Goal: Information Seeking & Learning: Learn about a topic

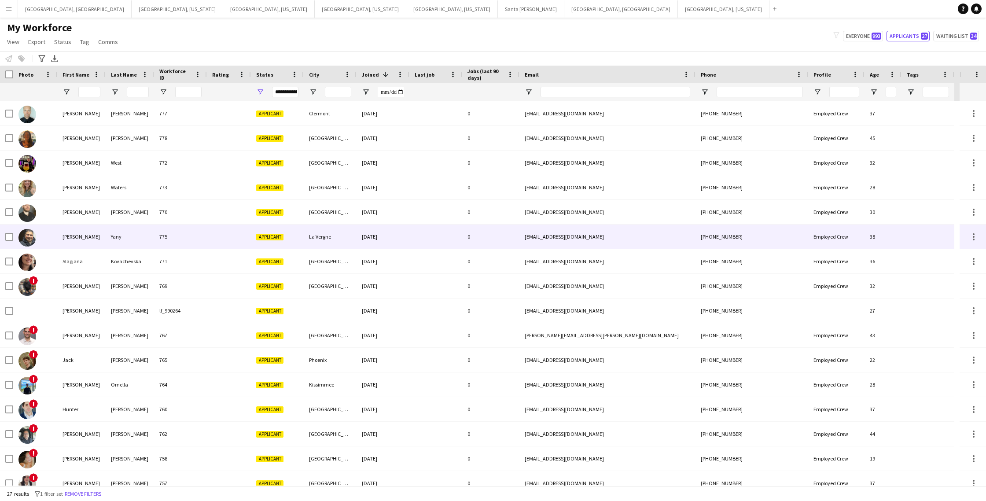
click at [778, 241] on div "[PHONE_NUMBER]" at bounding box center [751, 236] width 113 height 24
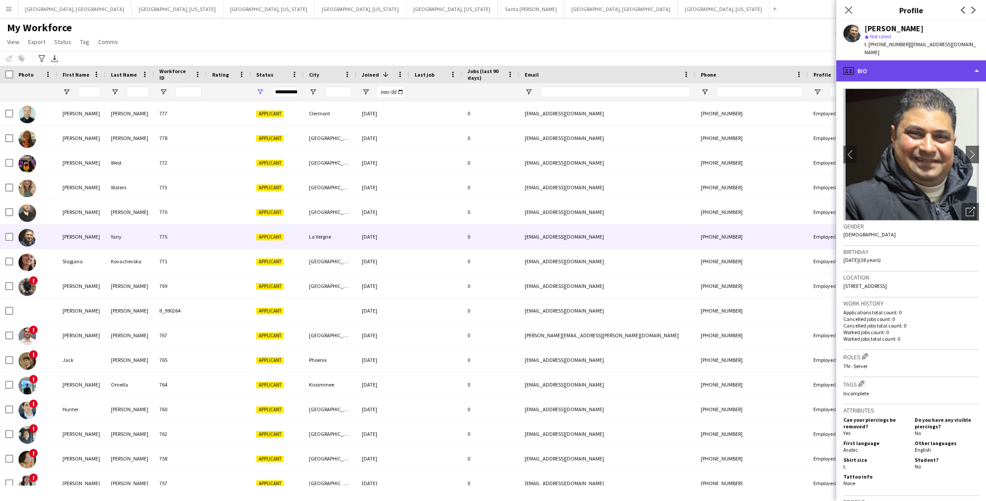
click at [886, 66] on div "profile Bio" at bounding box center [911, 70] width 150 height 21
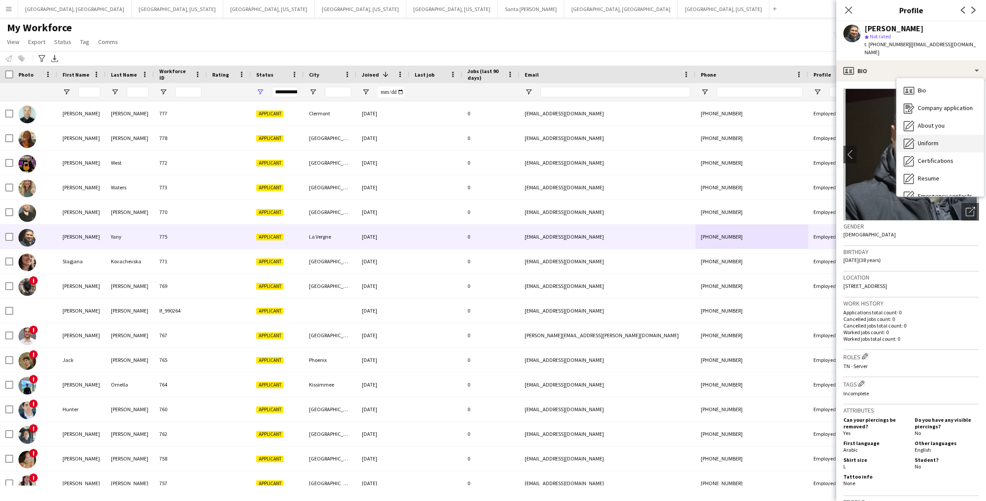
click at [916, 135] on div "Uniform Uniform" at bounding box center [939, 144] width 87 height 18
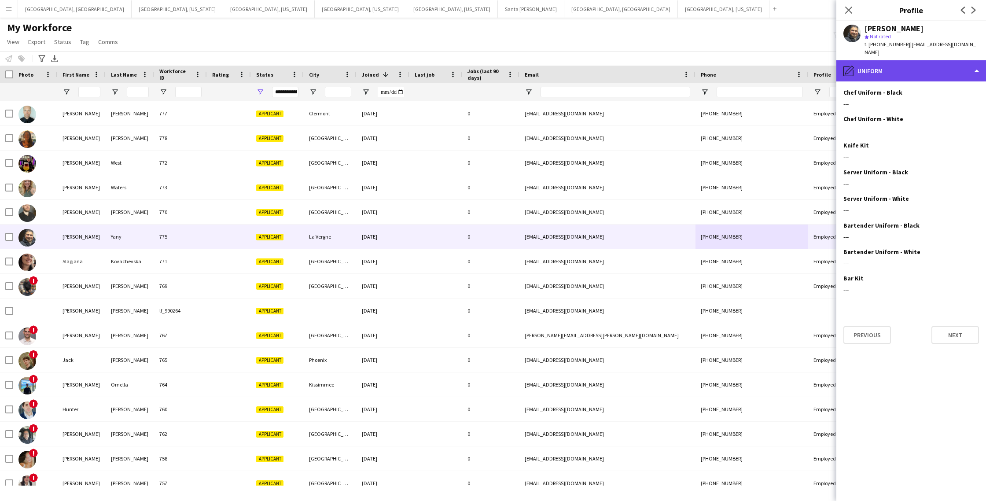
click at [913, 60] on div "pencil4 Uniform" at bounding box center [911, 70] width 150 height 21
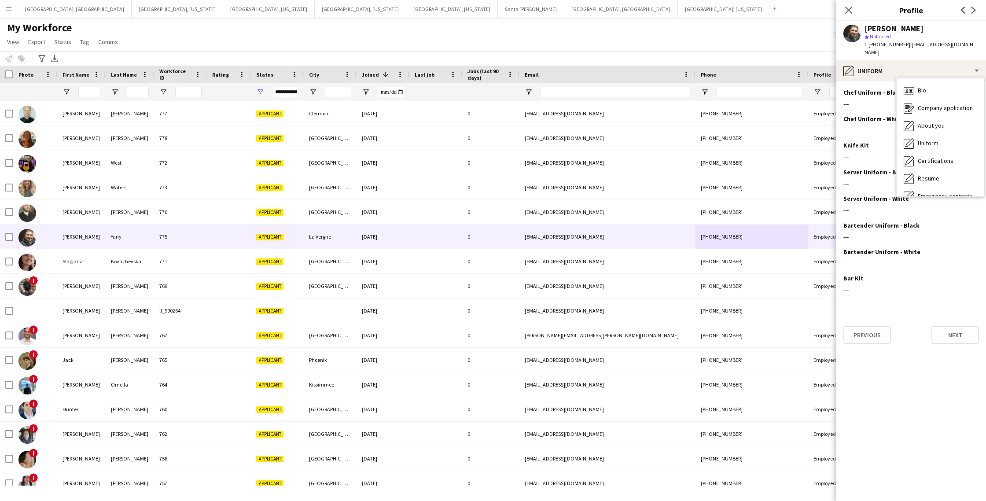
click at [933, 157] on span "Certifications" at bounding box center [936, 161] width 36 height 8
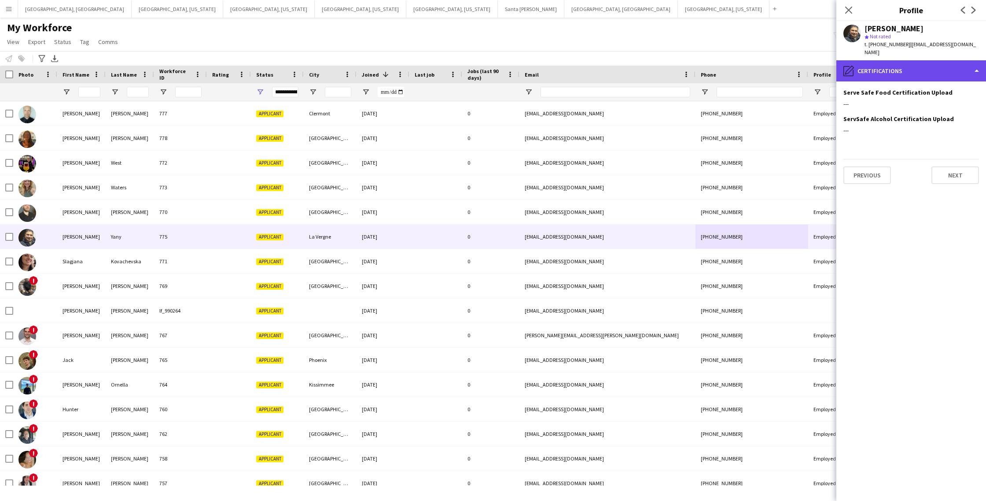
click at [893, 70] on div "pencil4 Certifications" at bounding box center [911, 70] width 150 height 21
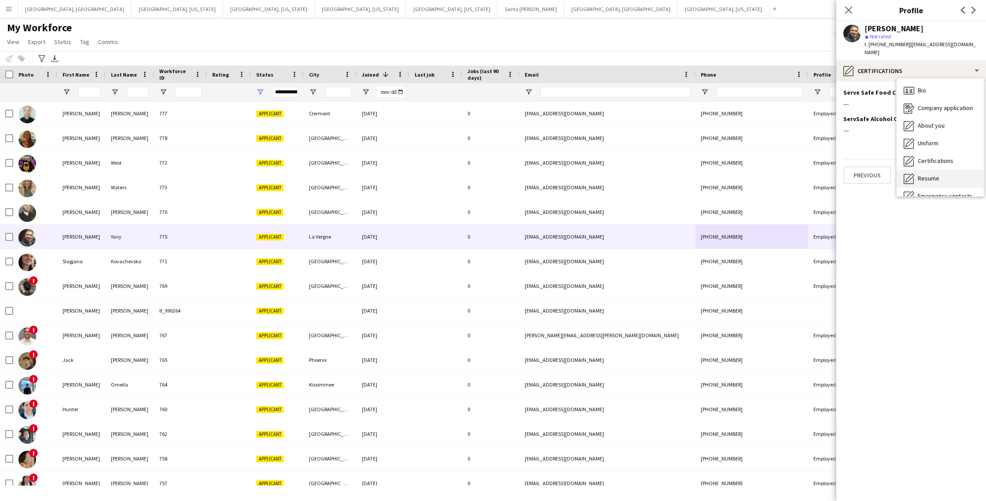
click at [935, 174] on span "Resume" at bounding box center [929, 178] width 22 height 8
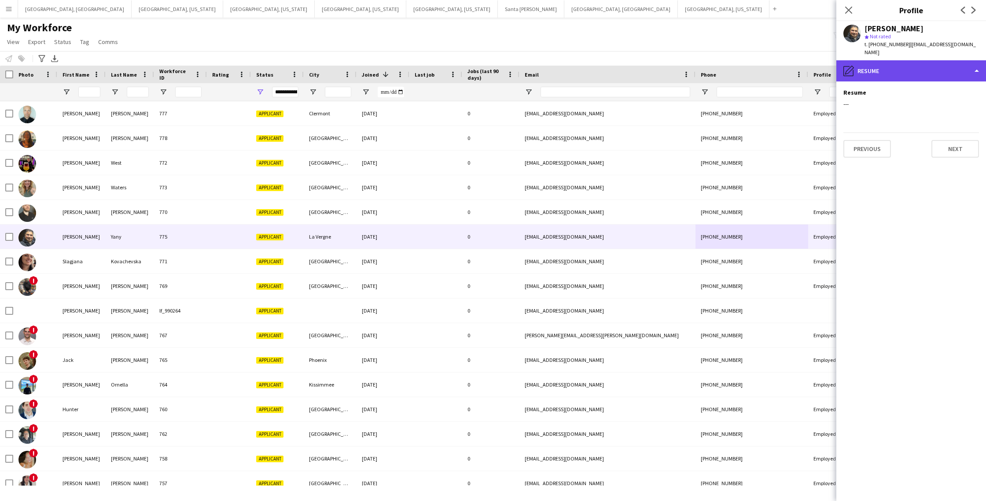
click at [923, 63] on div "pencil4 Resume" at bounding box center [911, 70] width 150 height 21
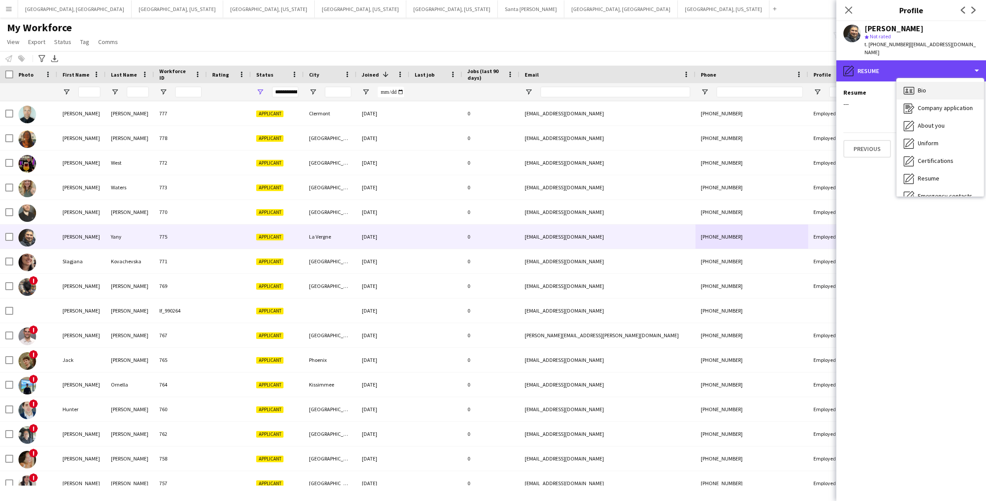
scroll to position [0, 0]
click at [934, 84] on div "Bio Bio" at bounding box center [939, 90] width 87 height 18
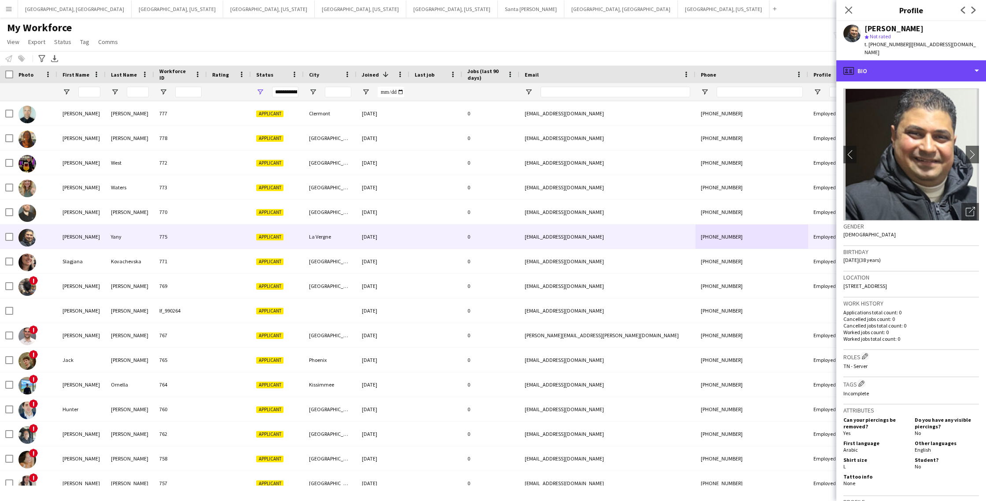
click at [920, 67] on div "profile Bio" at bounding box center [911, 70] width 150 height 21
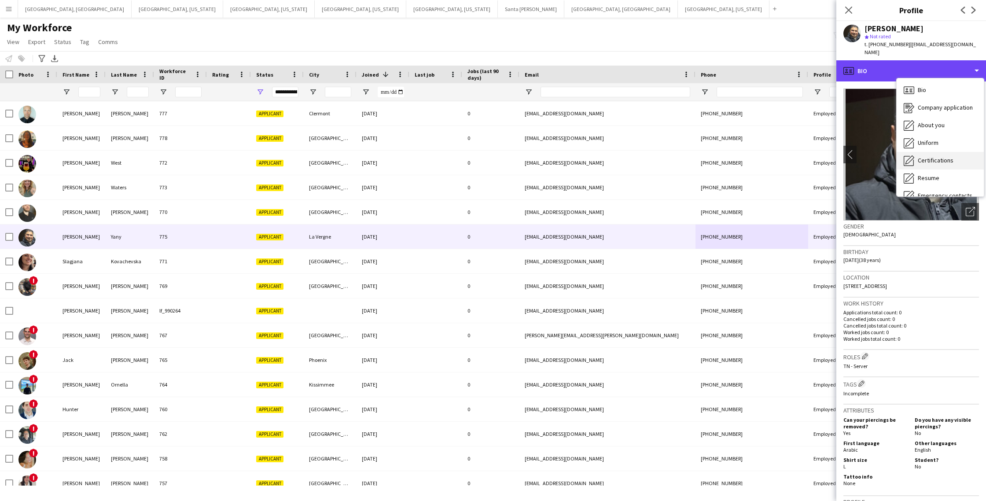
scroll to position [48, 0]
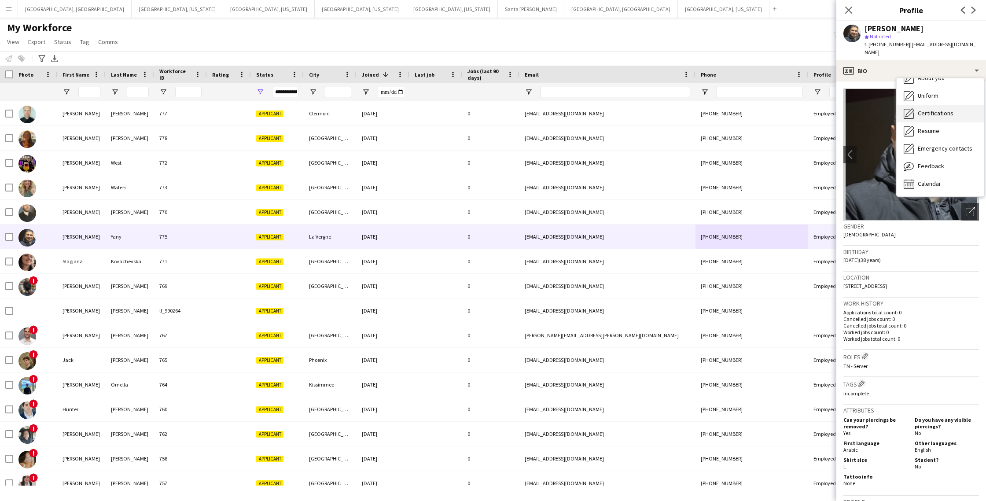
click at [930, 162] on span "Feedback" at bounding box center [931, 166] width 26 height 8
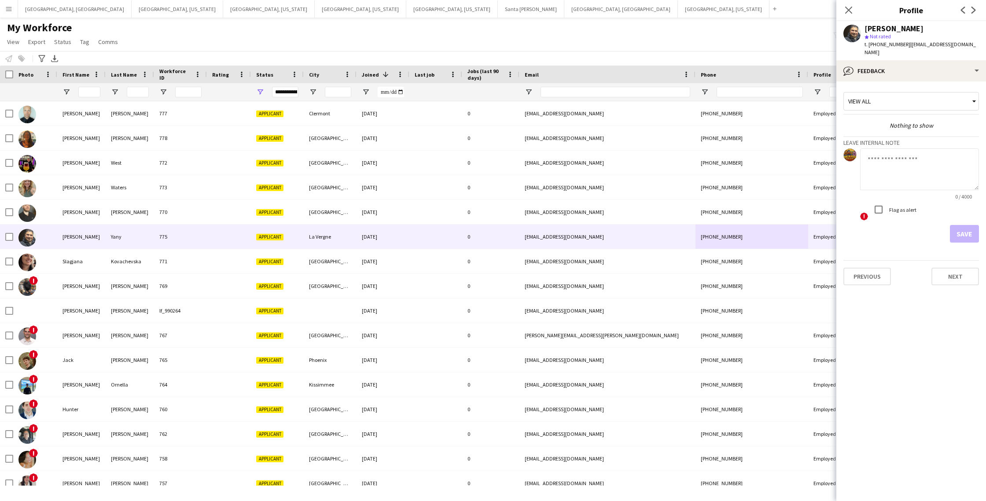
click at [892, 172] on textarea at bounding box center [919, 169] width 119 height 42
type textarea "**********"
click at [966, 230] on button "Save" at bounding box center [964, 234] width 29 height 18
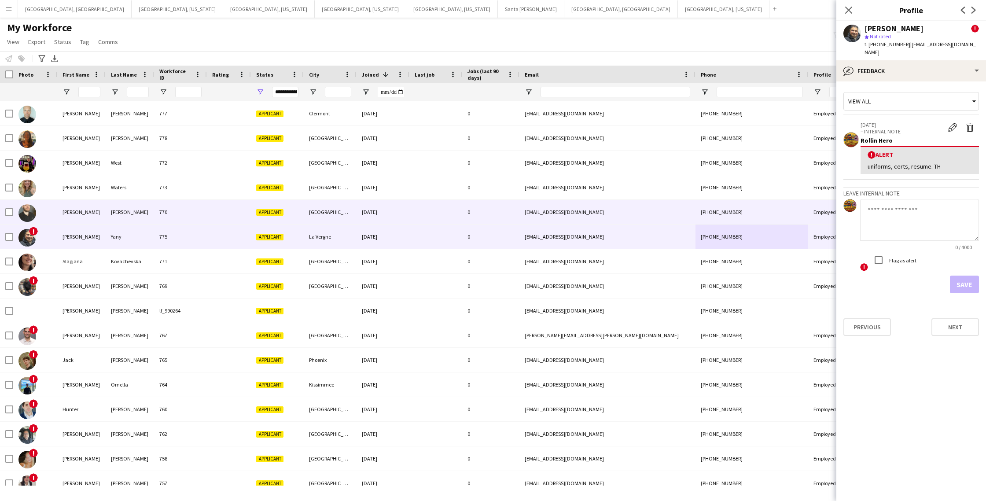
click at [345, 218] on div "[GEOGRAPHIC_DATA]" at bounding box center [330, 212] width 53 height 24
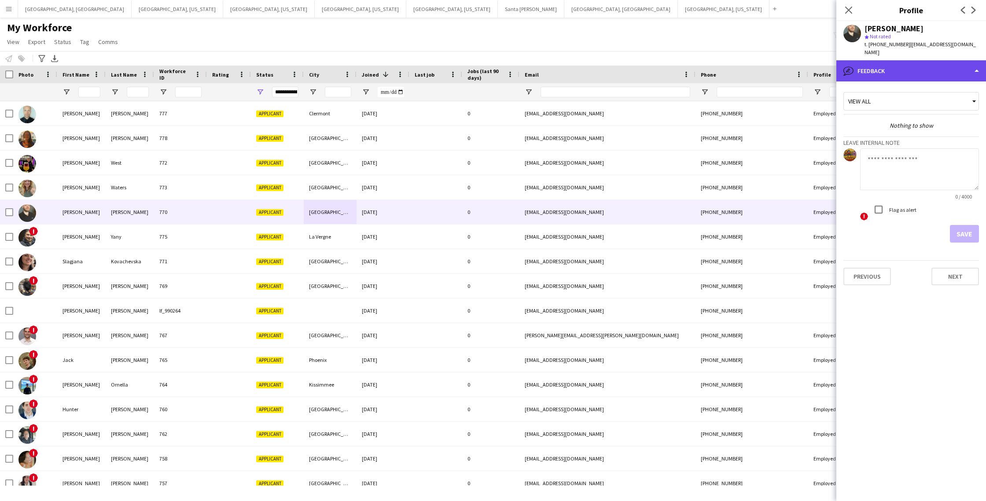
click at [930, 66] on div "bubble-pencil Feedback" at bounding box center [911, 70] width 150 height 21
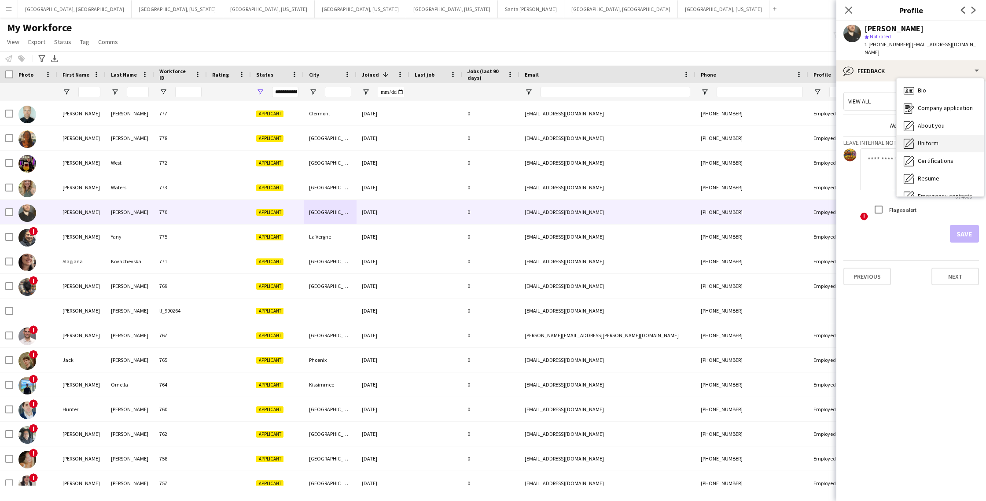
click at [927, 139] on span "Uniform" at bounding box center [928, 143] width 21 height 8
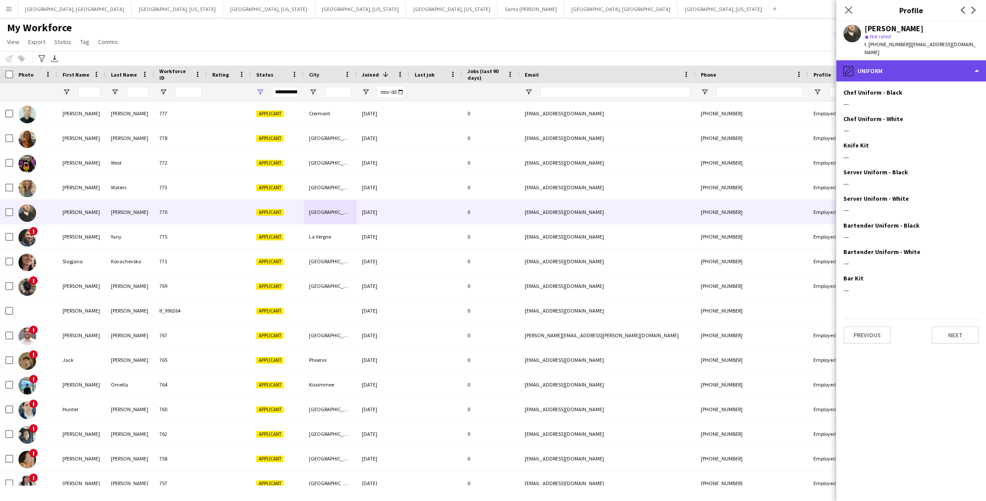
click at [929, 63] on div "pencil4 Uniform" at bounding box center [911, 70] width 150 height 21
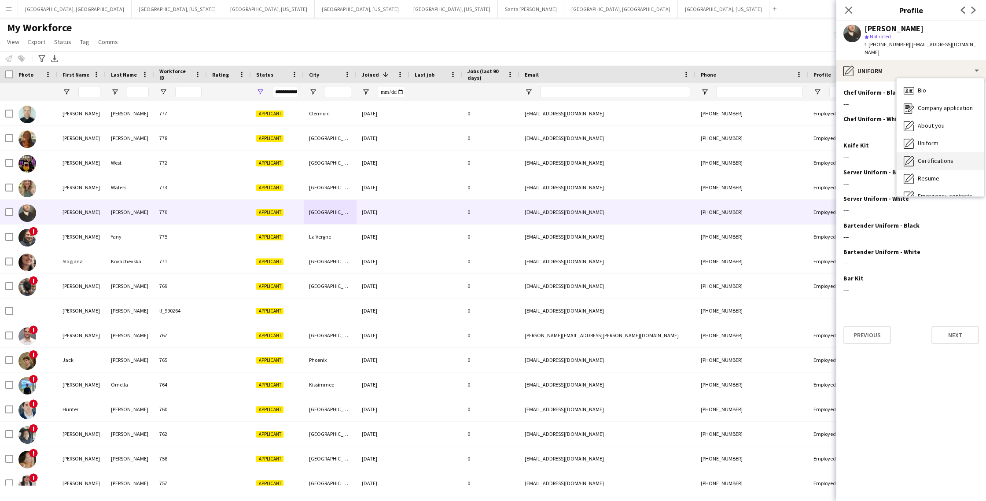
click at [927, 157] on span "Certifications" at bounding box center [936, 161] width 36 height 8
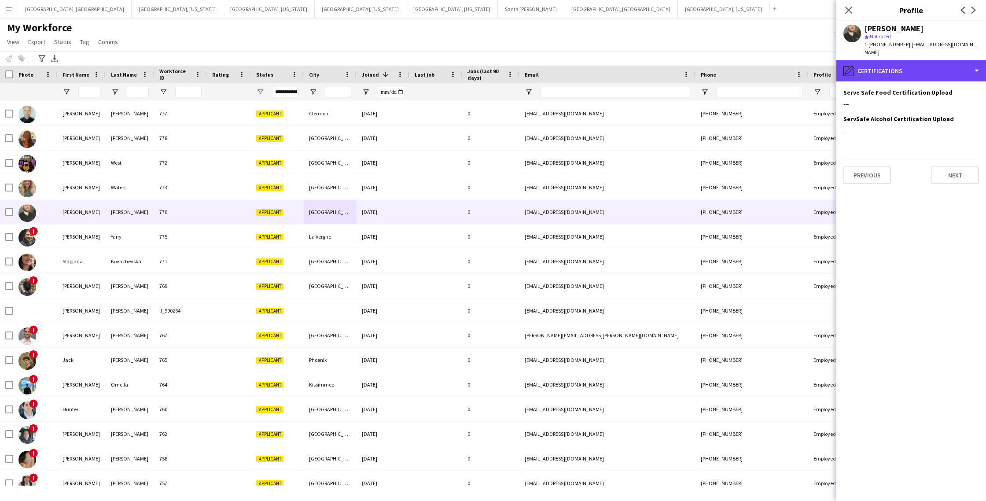
drag, startPoint x: 900, startPoint y: 66, endPoint x: 896, endPoint y: 74, distance: 9.3
click at [899, 66] on div "pencil4 Certifications" at bounding box center [911, 70] width 150 height 21
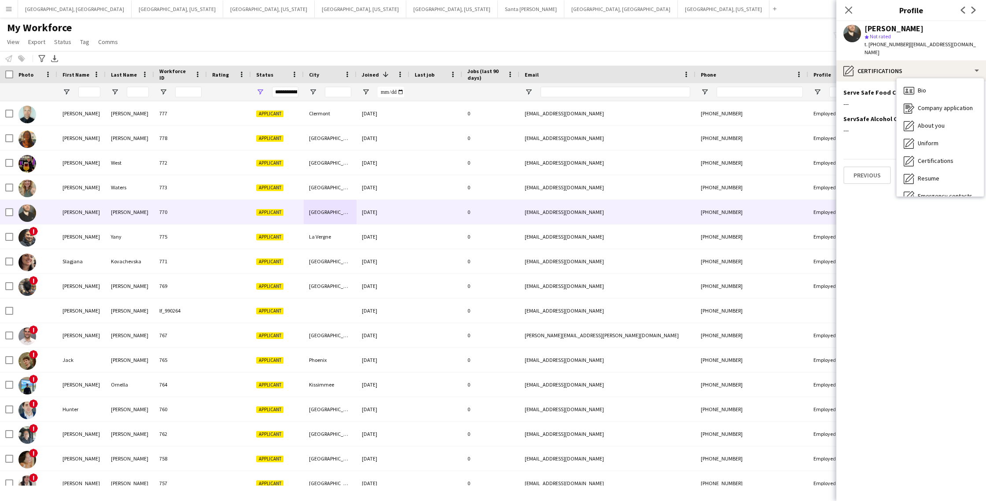
click at [932, 174] on span "Resume" at bounding box center [929, 178] width 22 height 8
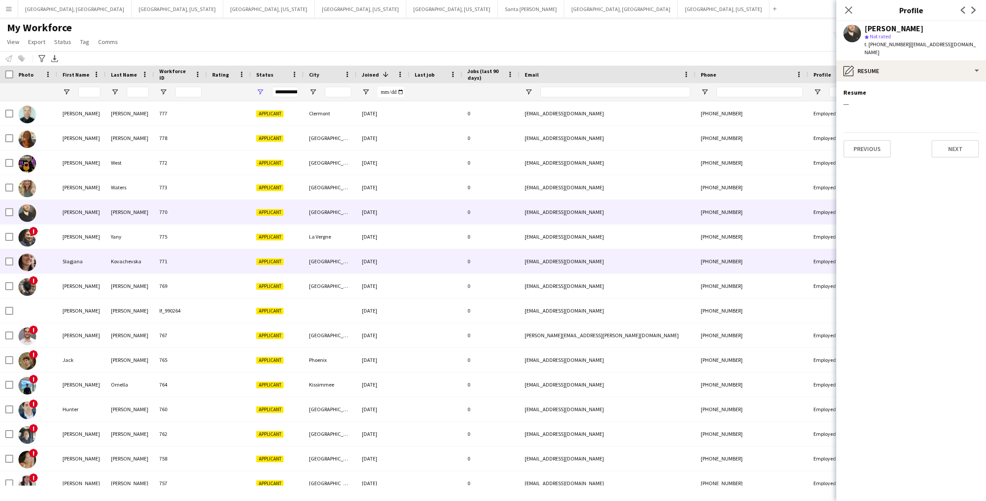
click at [135, 266] on div "Kovachevska" at bounding box center [130, 261] width 48 height 24
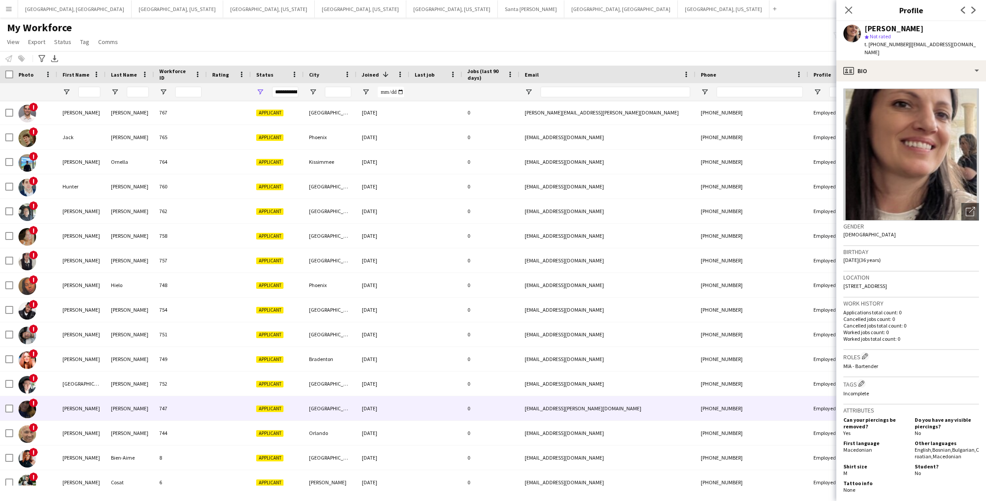
scroll to position [266, 0]
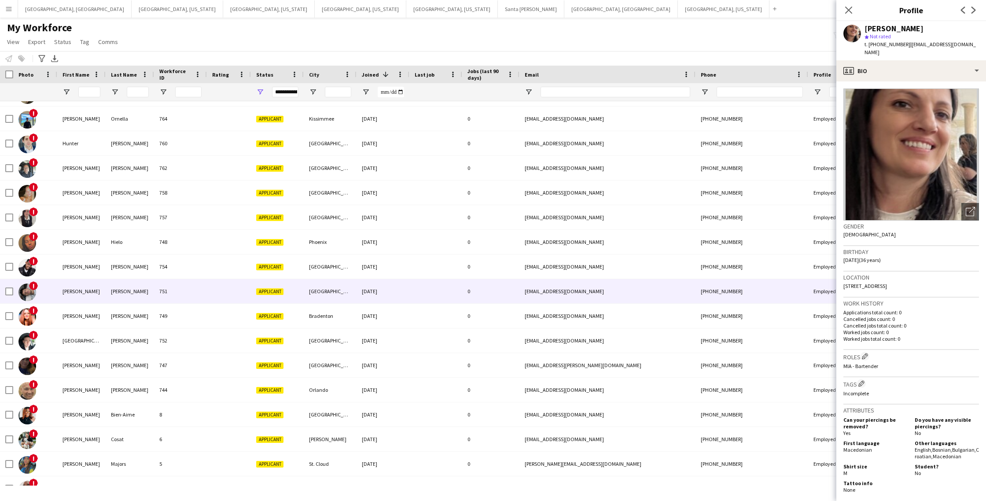
click at [382, 290] on div "[DATE]" at bounding box center [382, 291] width 53 height 24
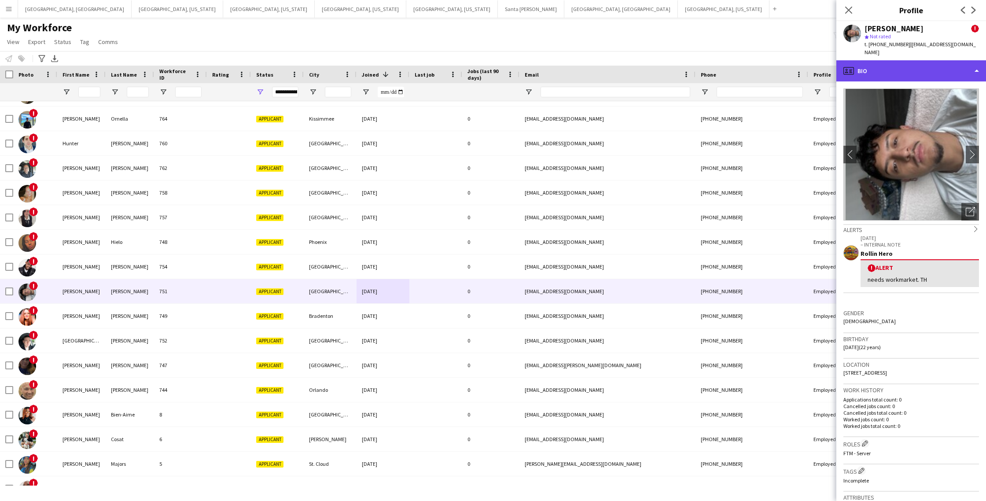
click at [900, 64] on div "profile Bio" at bounding box center [911, 70] width 150 height 21
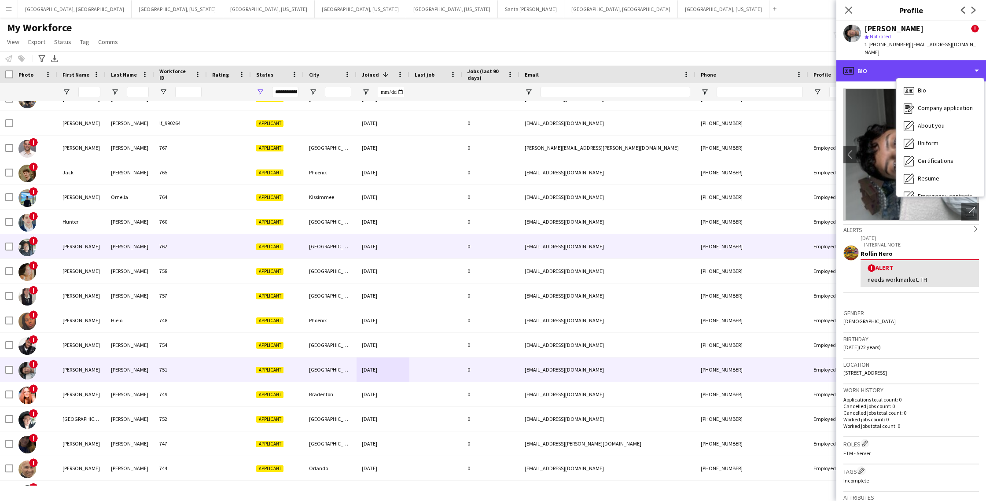
scroll to position [217, 0]
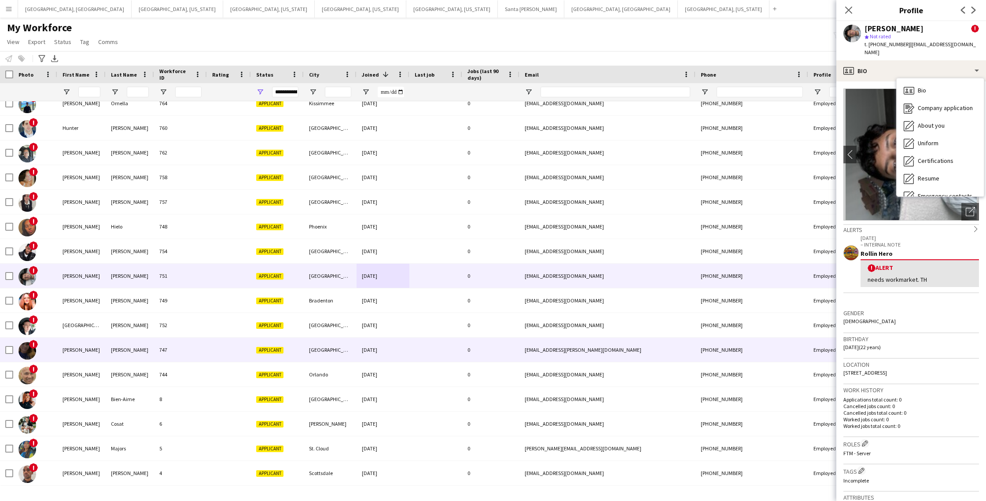
click at [437, 353] on div at bounding box center [435, 350] width 53 height 24
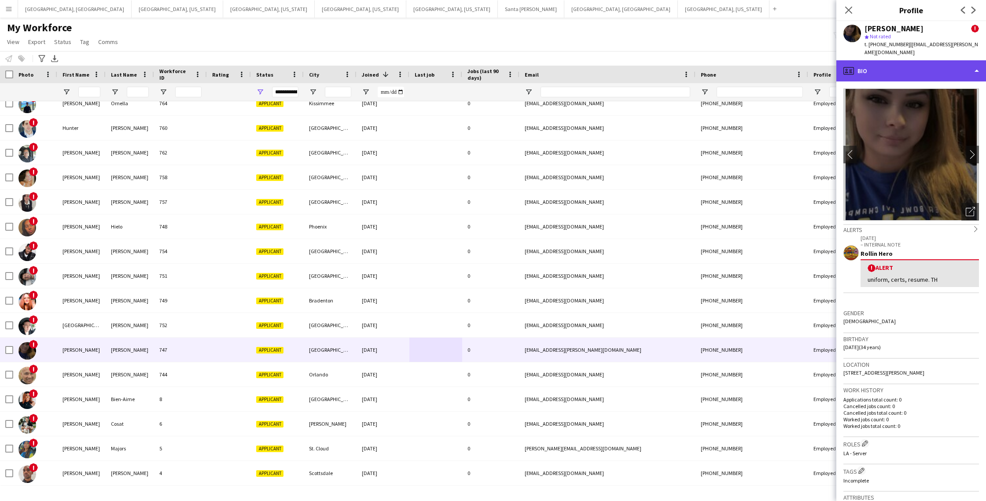
click at [932, 73] on div "profile Bio" at bounding box center [911, 70] width 150 height 21
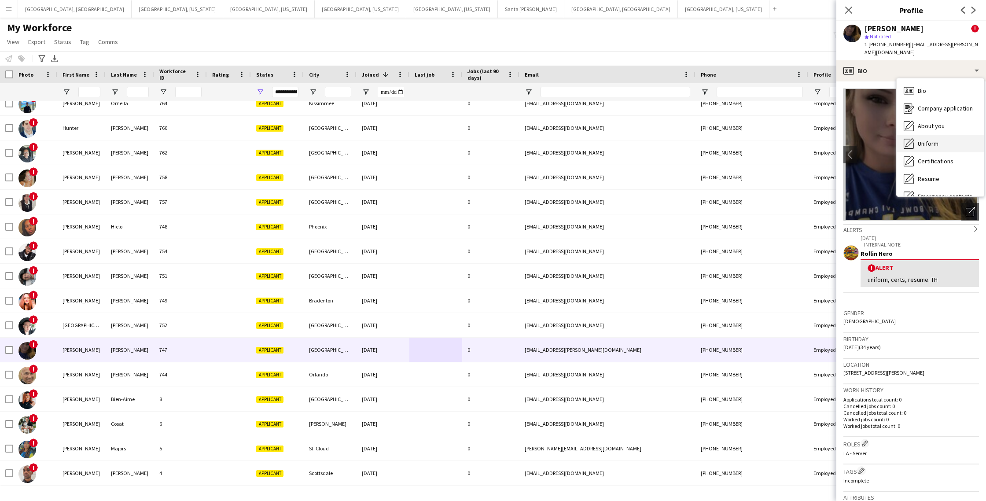
click at [926, 146] on span "Uniform" at bounding box center [928, 144] width 21 height 8
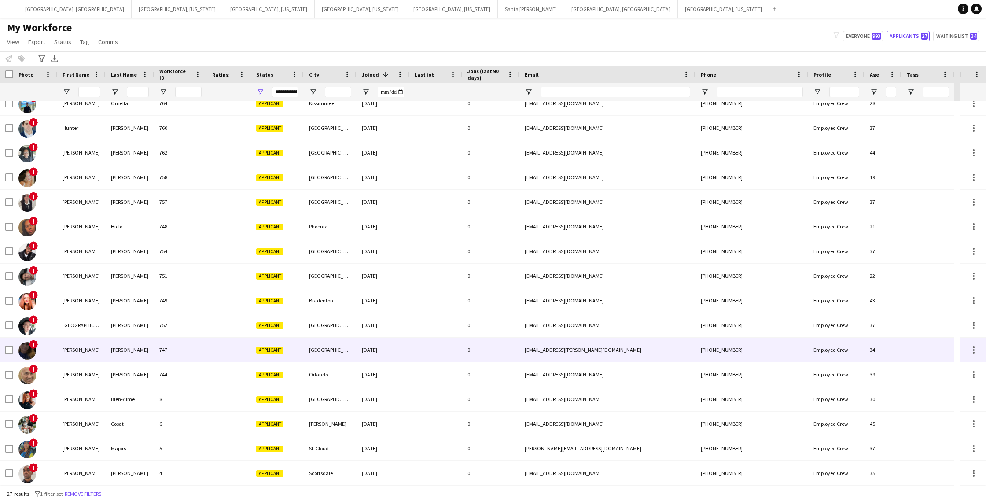
click at [219, 353] on div at bounding box center [229, 350] width 44 height 24
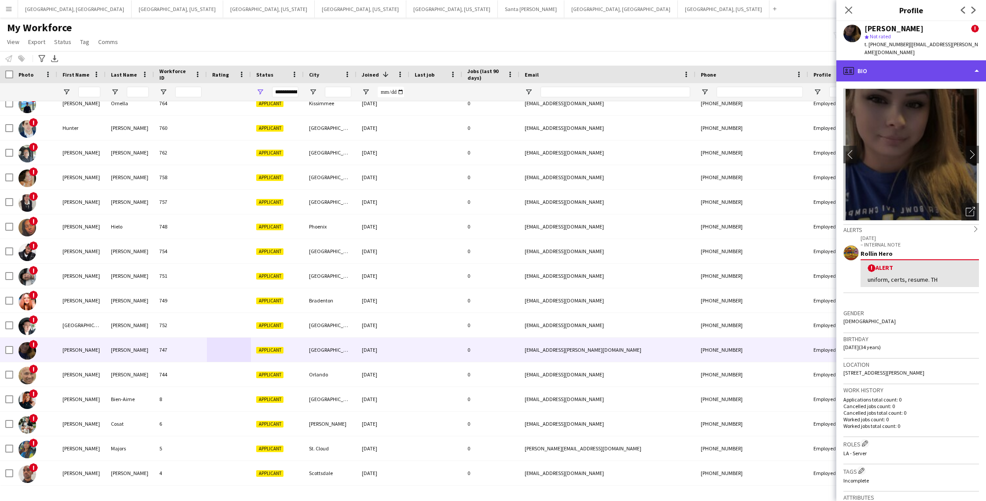
click at [935, 73] on div "profile Bio" at bounding box center [911, 70] width 150 height 21
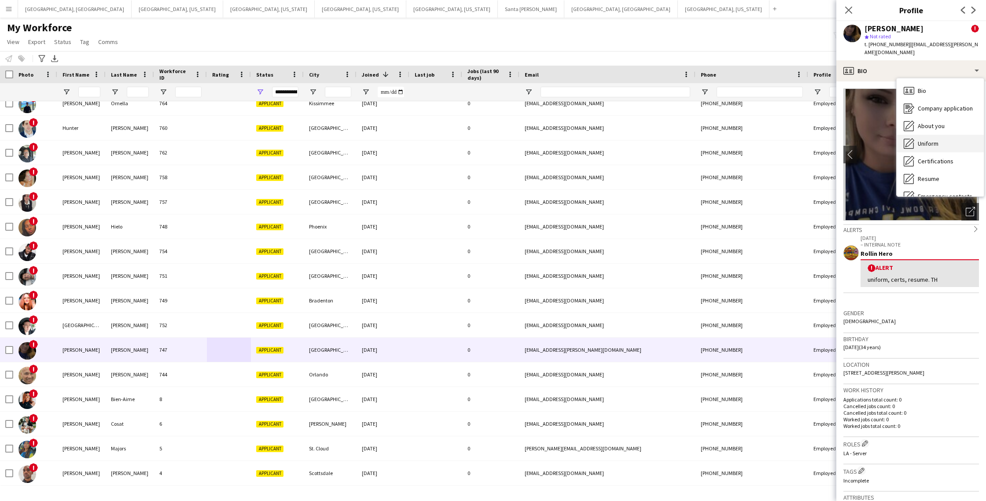
click at [935, 143] on span "Uniform" at bounding box center [928, 144] width 21 height 8
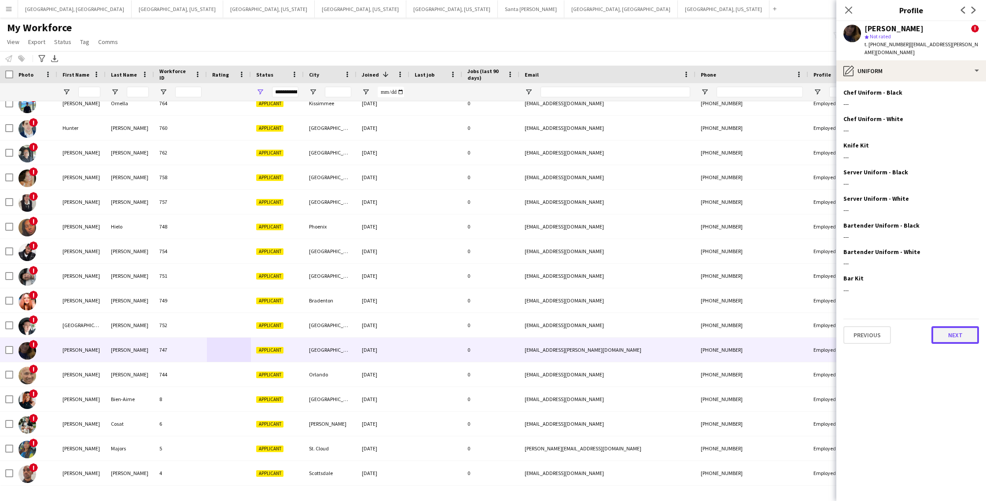
click at [954, 339] on button "Next" at bounding box center [955, 335] width 48 height 18
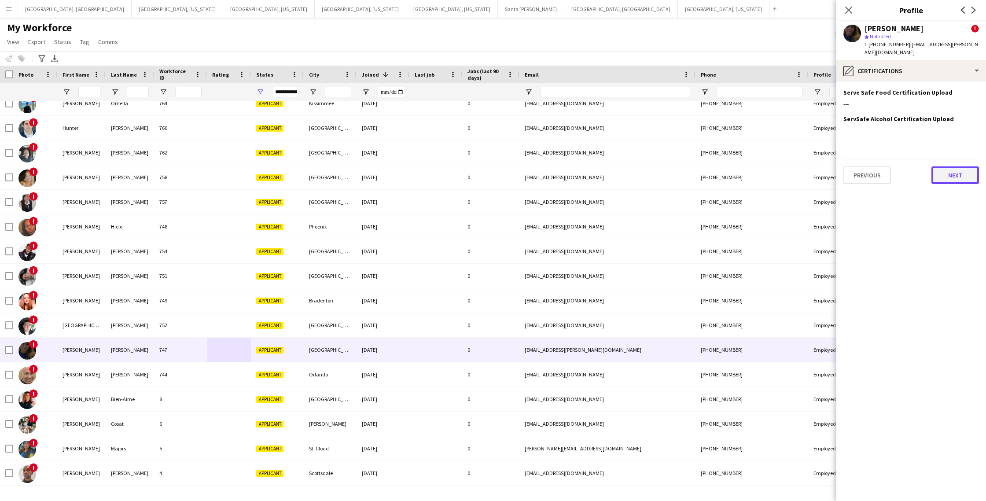
click at [954, 173] on button "Next" at bounding box center [955, 175] width 48 height 18
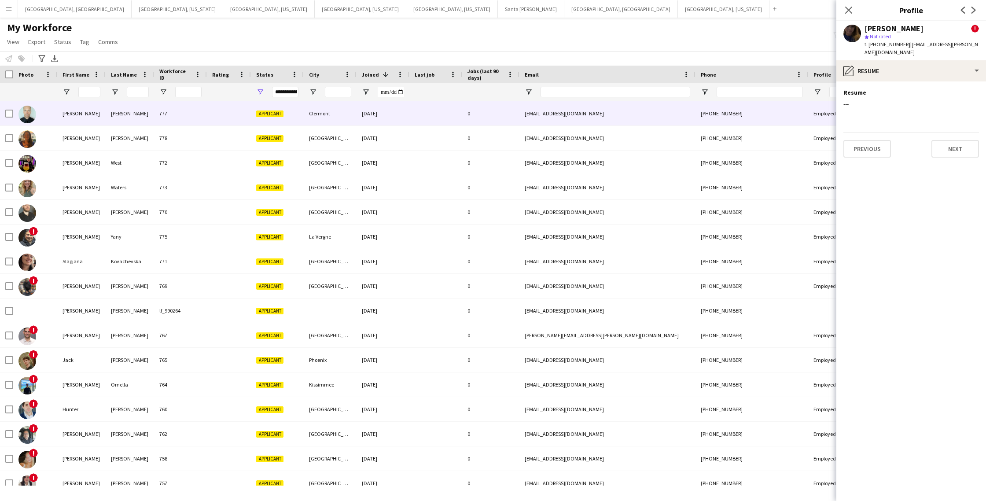
click at [235, 120] on div at bounding box center [229, 113] width 44 height 24
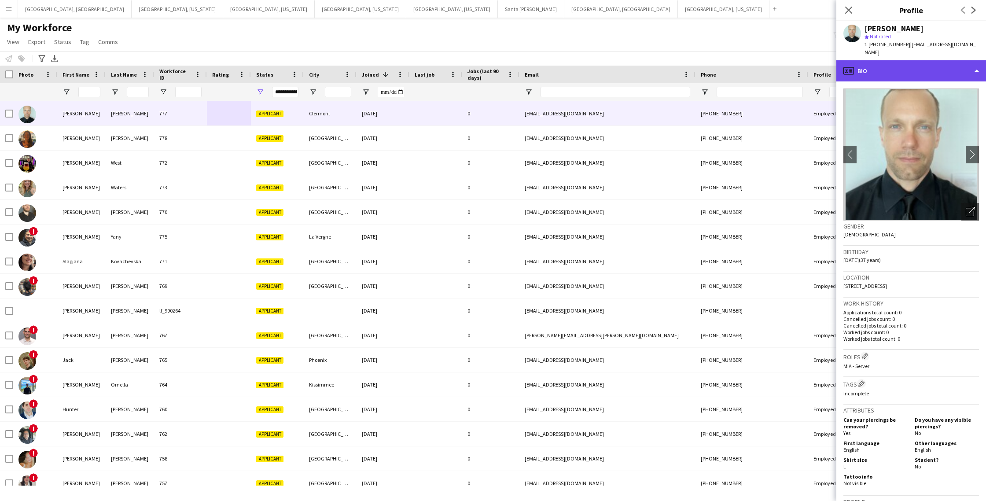
click at [893, 65] on div "profile Bio" at bounding box center [911, 70] width 150 height 21
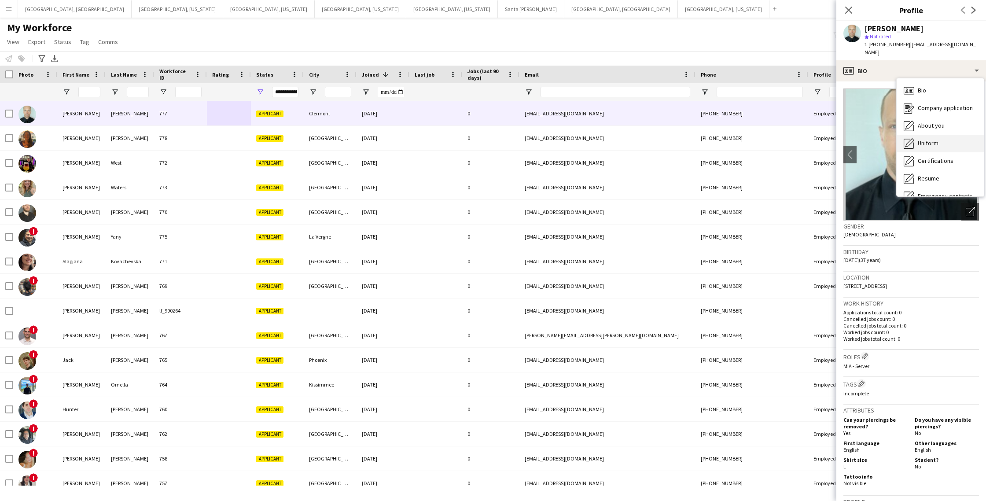
click at [931, 139] on span "Uniform" at bounding box center [928, 143] width 21 height 8
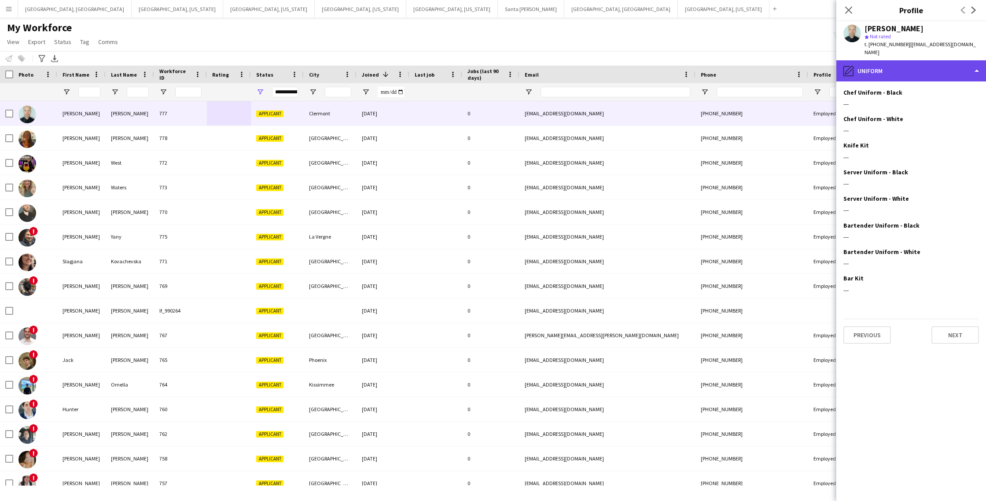
click at [893, 66] on div "pencil4 Uniform" at bounding box center [911, 70] width 150 height 21
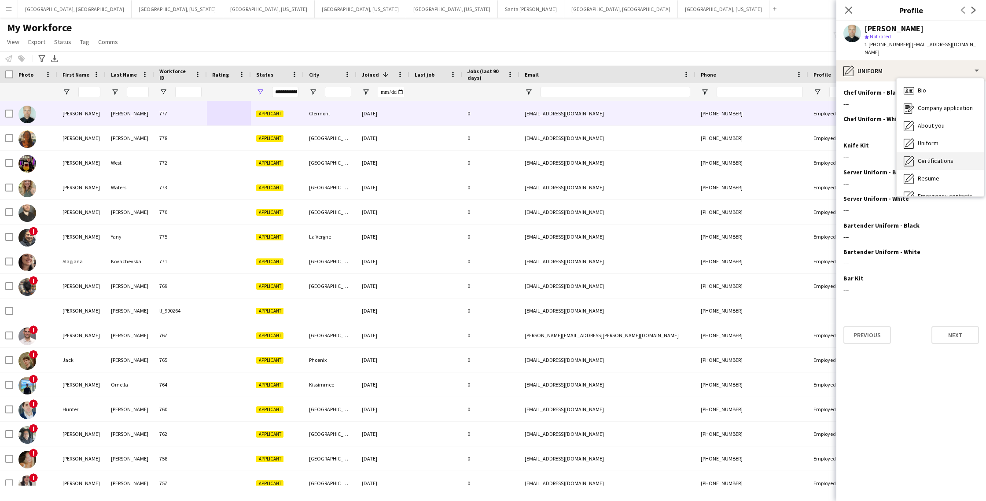
click at [937, 157] on span "Certifications" at bounding box center [936, 161] width 36 height 8
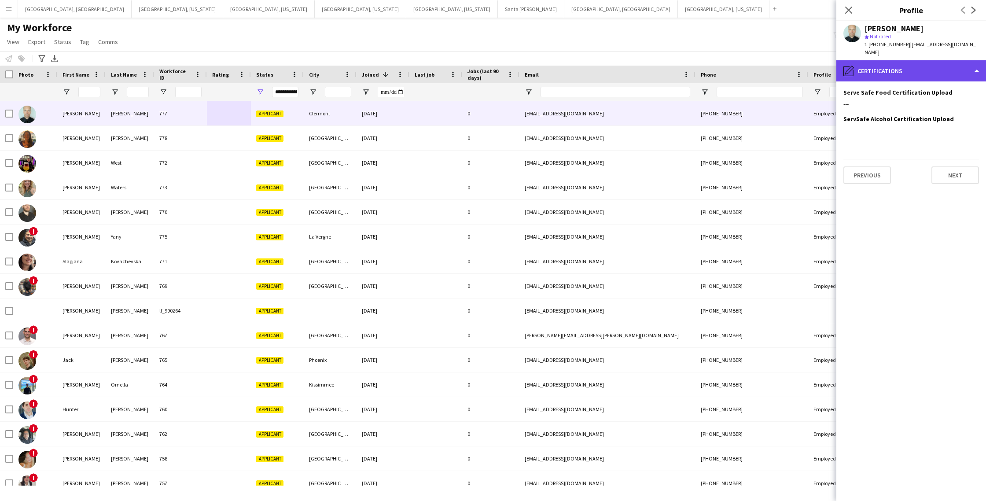
click at [894, 60] on div "pencil4 Certifications" at bounding box center [911, 70] width 150 height 21
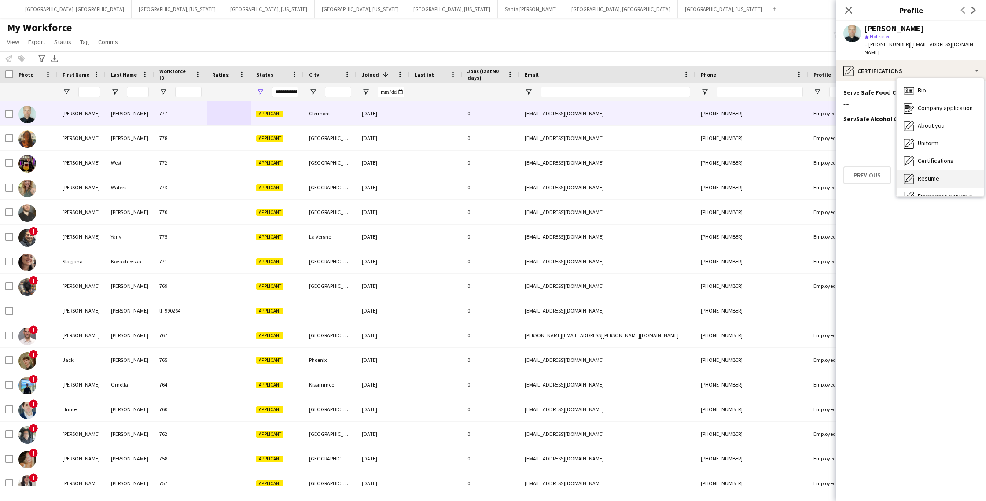
click at [926, 174] on span "Resume" at bounding box center [929, 178] width 22 height 8
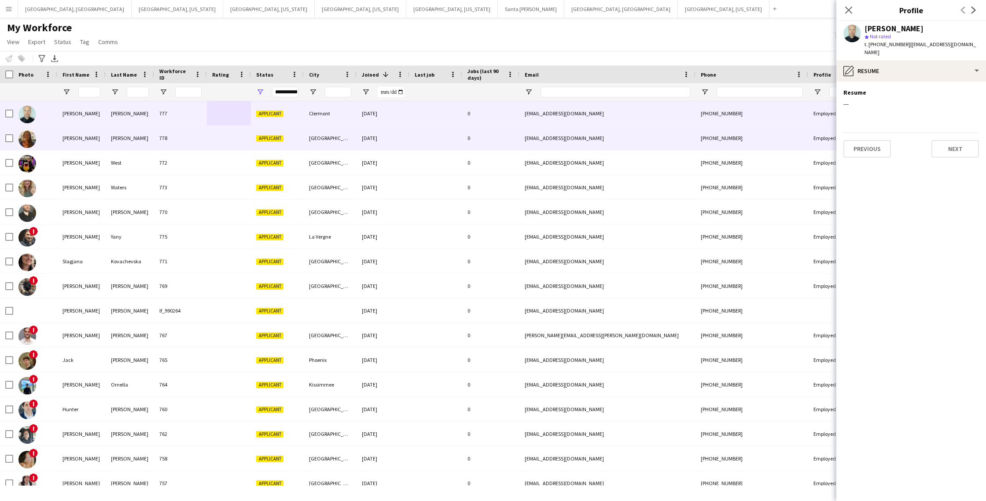
click at [330, 141] on div "[GEOGRAPHIC_DATA]" at bounding box center [330, 138] width 53 height 24
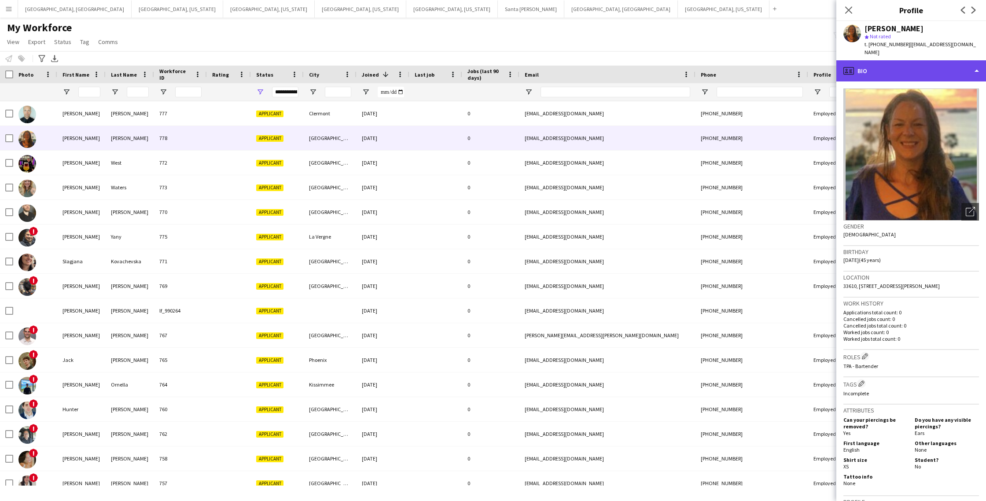
click at [934, 60] on div "profile Bio" at bounding box center [911, 70] width 150 height 21
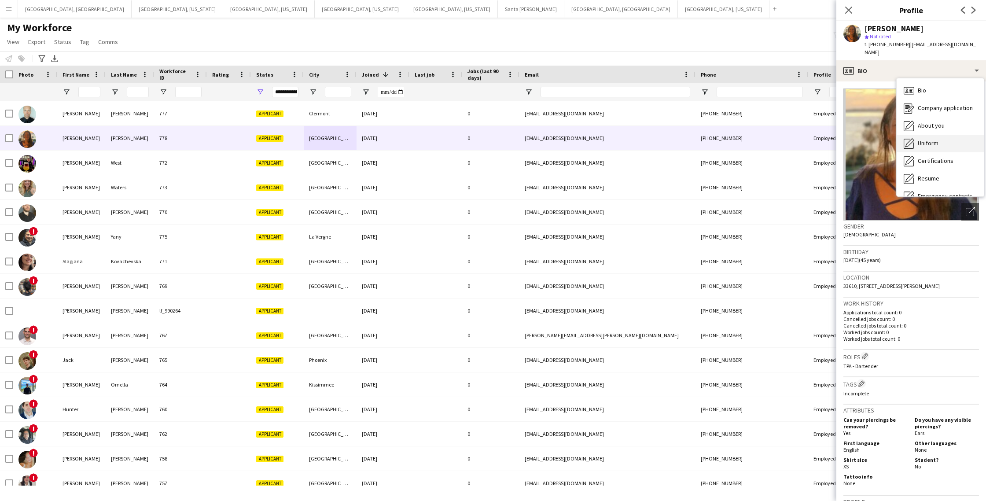
click at [933, 135] on div "Uniform Uniform" at bounding box center [939, 144] width 87 height 18
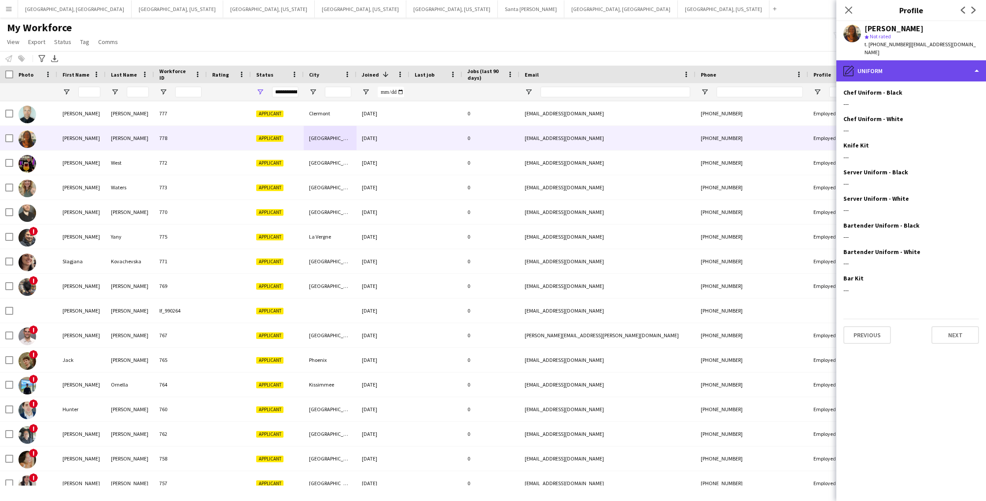
click at [906, 65] on div "pencil4 Uniform" at bounding box center [911, 70] width 150 height 21
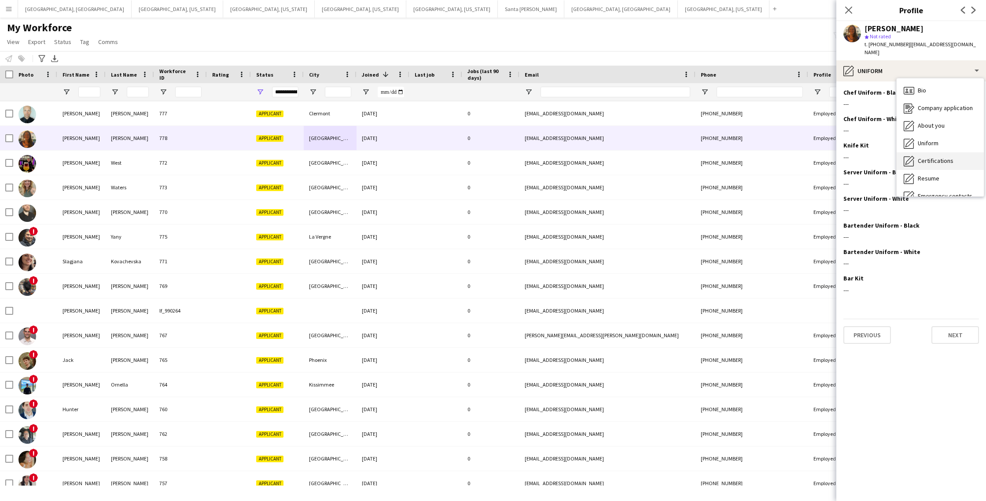
click at [928, 152] on div "Certifications Certifications" at bounding box center [939, 161] width 87 height 18
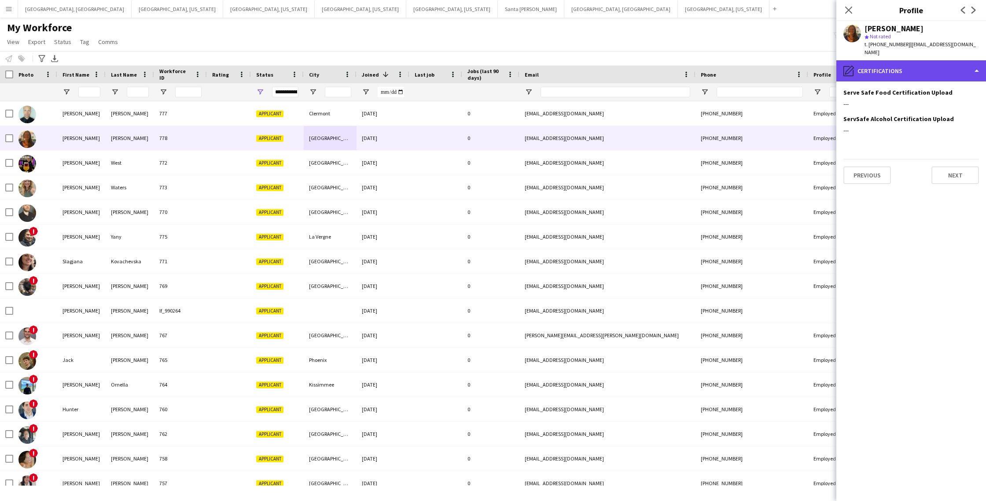
click at [918, 70] on div "pencil4 Certifications" at bounding box center [911, 70] width 150 height 21
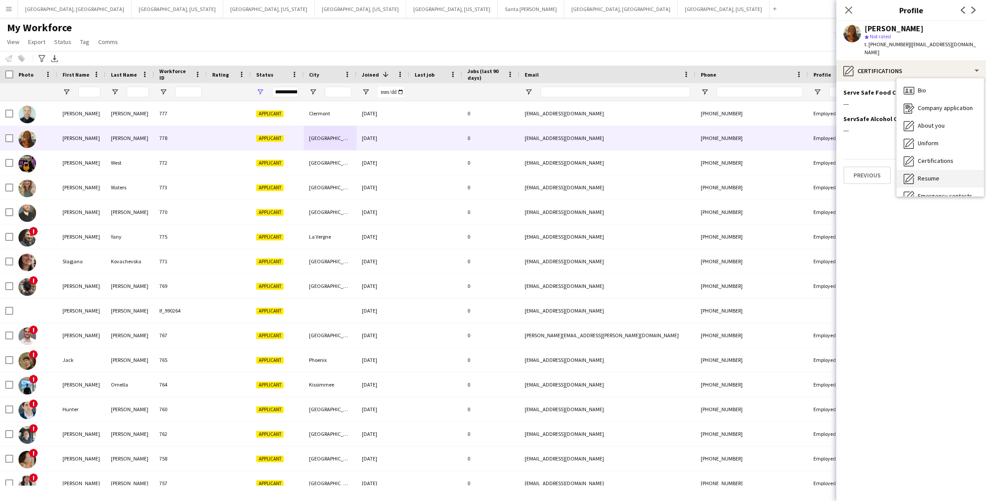
click at [930, 170] on div "Resume Resume" at bounding box center [939, 179] width 87 height 18
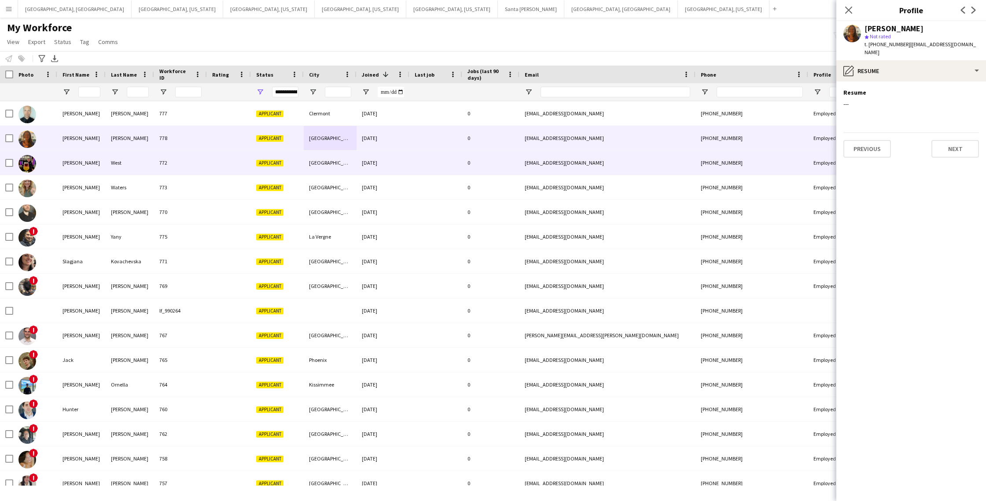
click at [215, 163] on div at bounding box center [229, 163] width 44 height 24
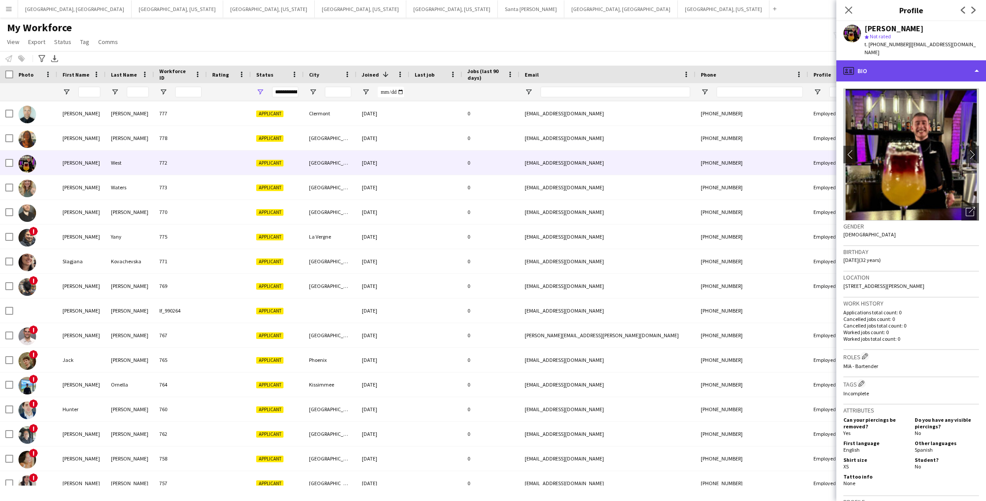
click at [918, 63] on div "profile Bio" at bounding box center [911, 70] width 150 height 21
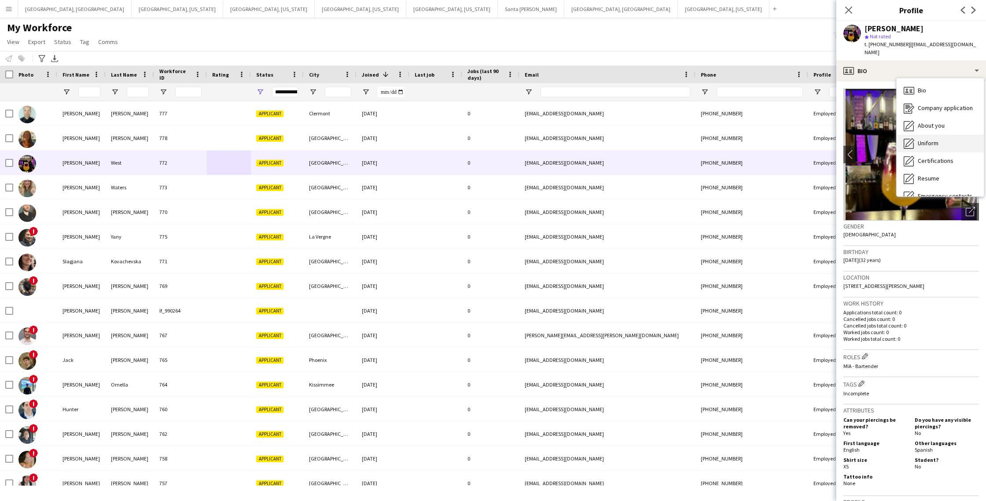
click at [925, 139] on span "Uniform" at bounding box center [928, 143] width 21 height 8
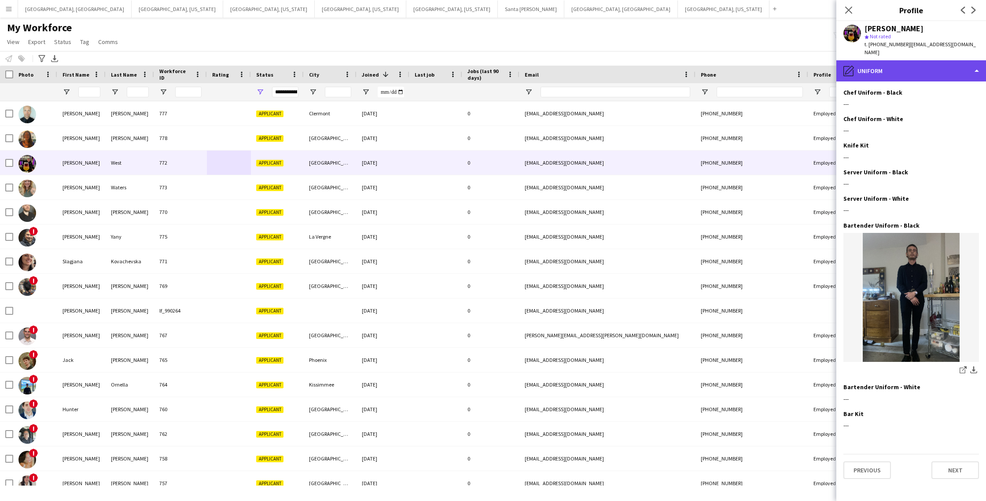
click at [903, 66] on div "pencil4 Uniform" at bounding box center [911, 70] width 150 height 21
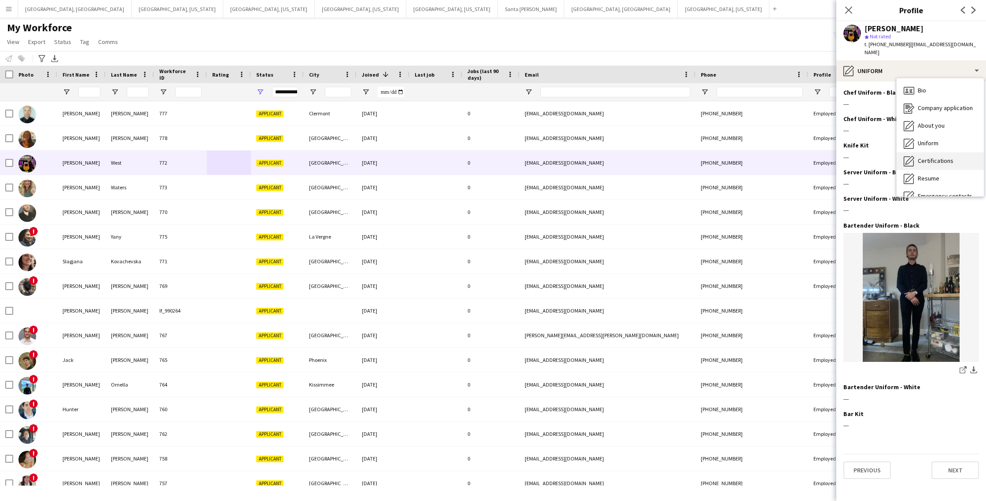
click at [918, 157] on span "Certifications" at bounding box center [936, 161] width 36 height 8
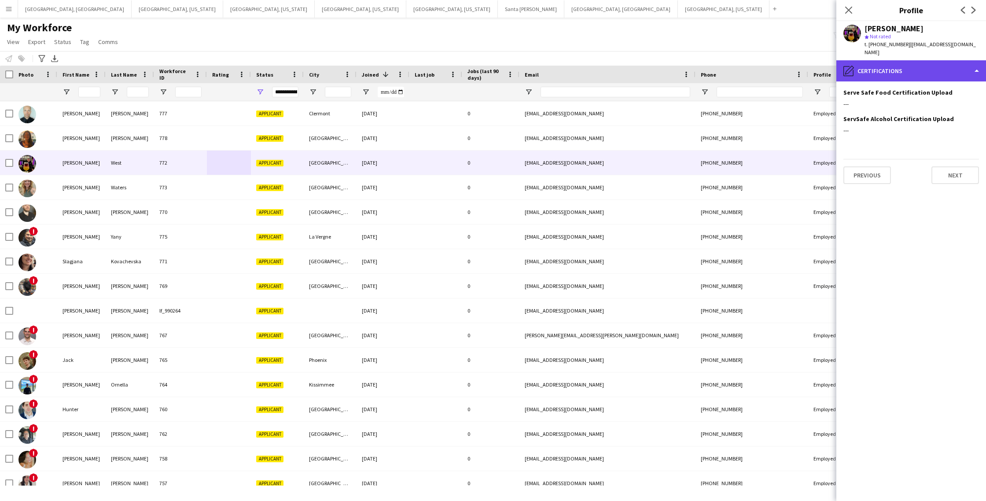
click at [896, 66] on div "pencil4 Certifications" at bounding box center [911, 70] width 150 height 21
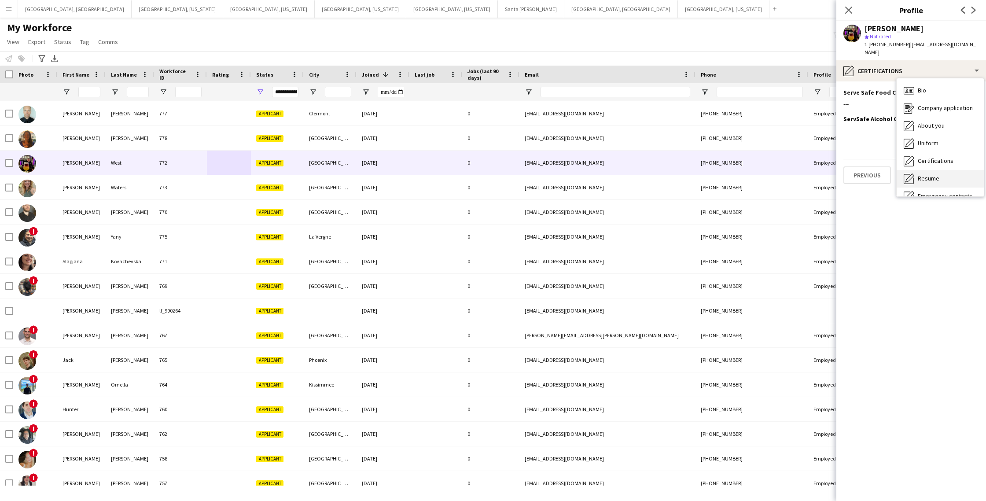
click at [924, 174] on span "Resume" at bounding box center [929, 178] width 22 height 8
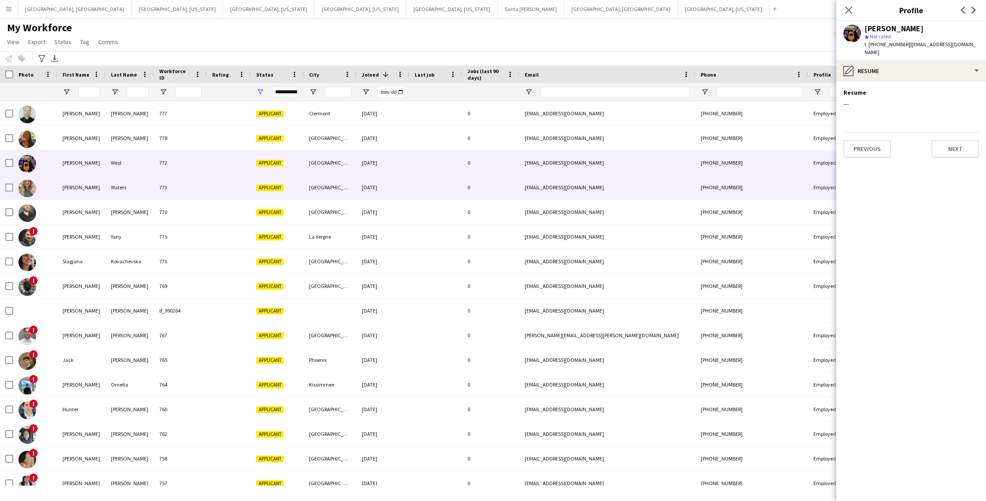
click at [225, 191] on div at bounding box center [229, 187] width 44 height 24
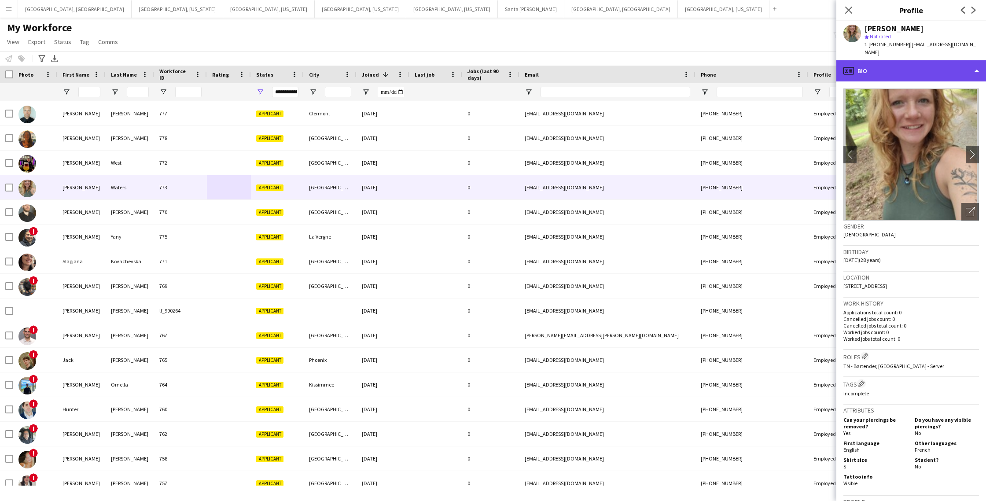
click at [904, 67] on div "profile Bio" at bounding box center [911, 70] width 150 height 21
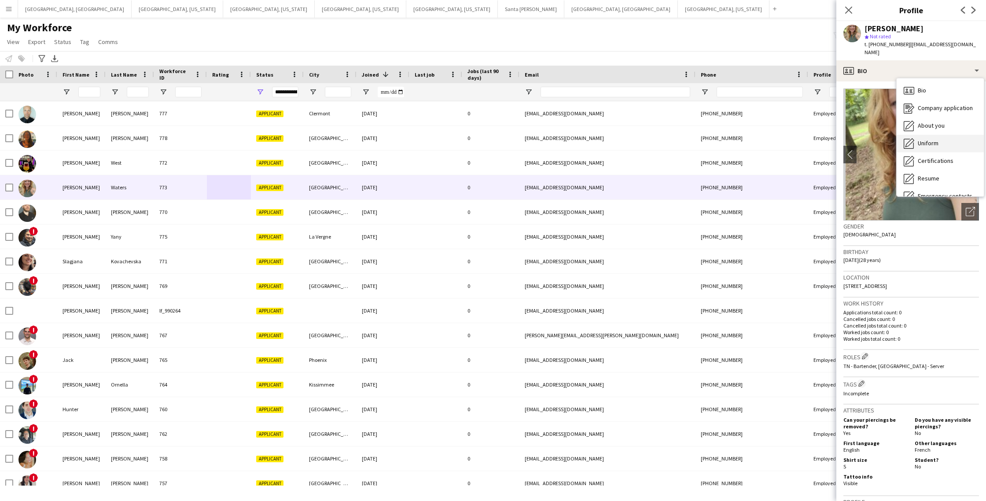
click at [933, 139] on span "Uniform" at bounding box center [928, 143] width 21 height 8
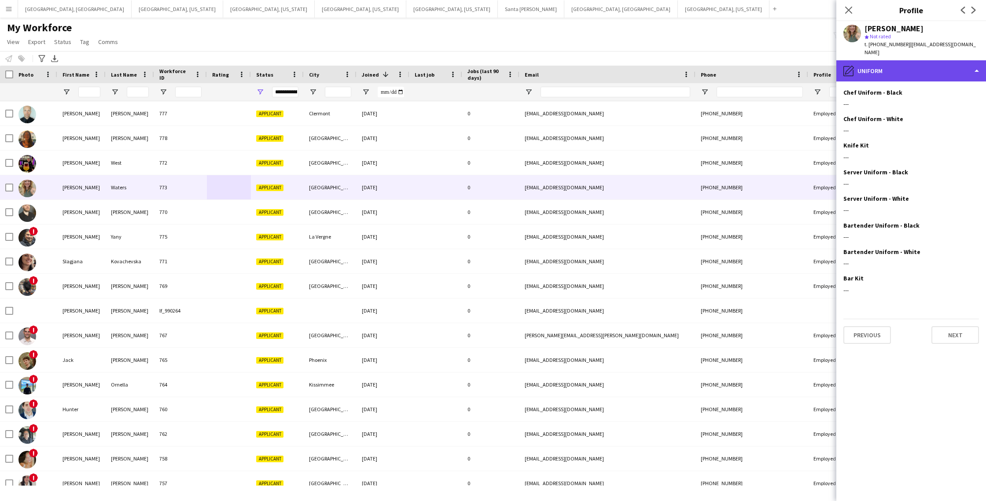
click at [900, 67] on div "pencil4 Uniform" at bounding box center [911, 70] width 150 height 21
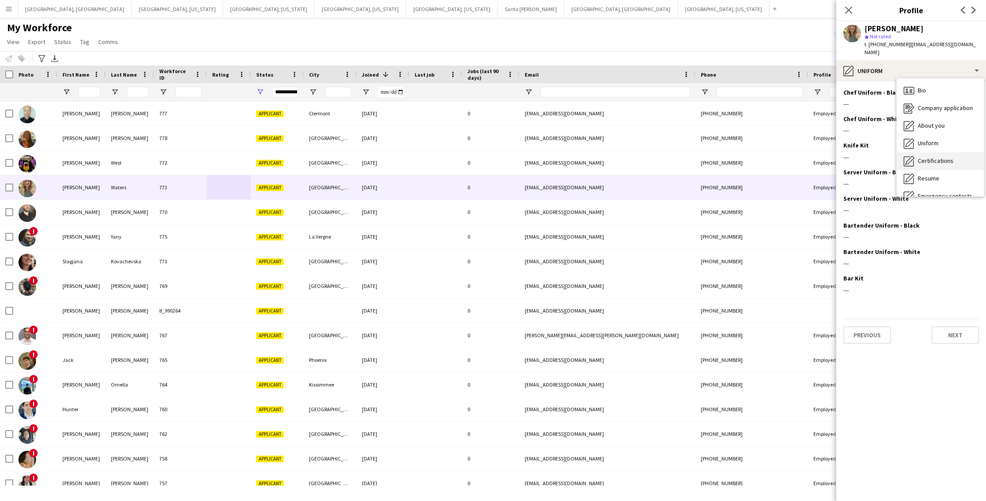
click at [929, 157] on span "Certifications" at bounding box center [936, 161] width 36 height 8
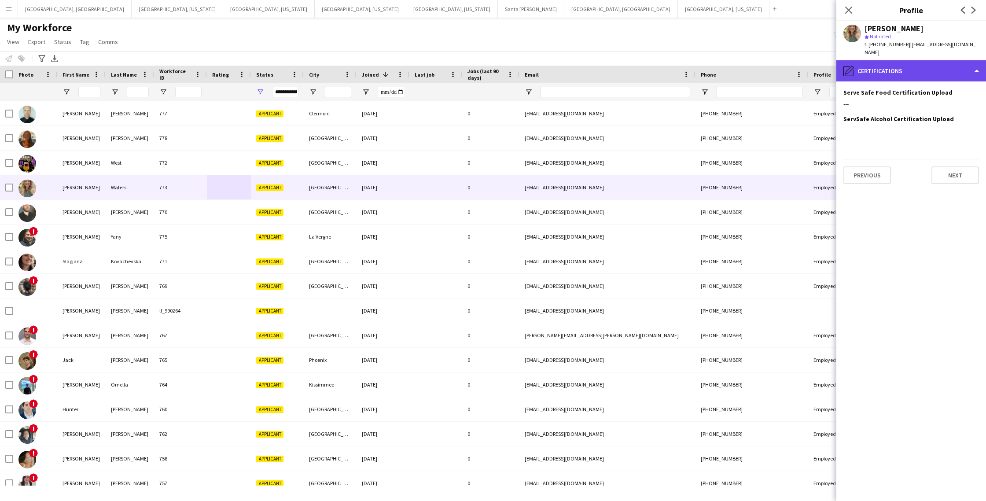
click at [924, 62] on div "pencil4 Certifications" at bounding box center [911, 70] width 150 height 21
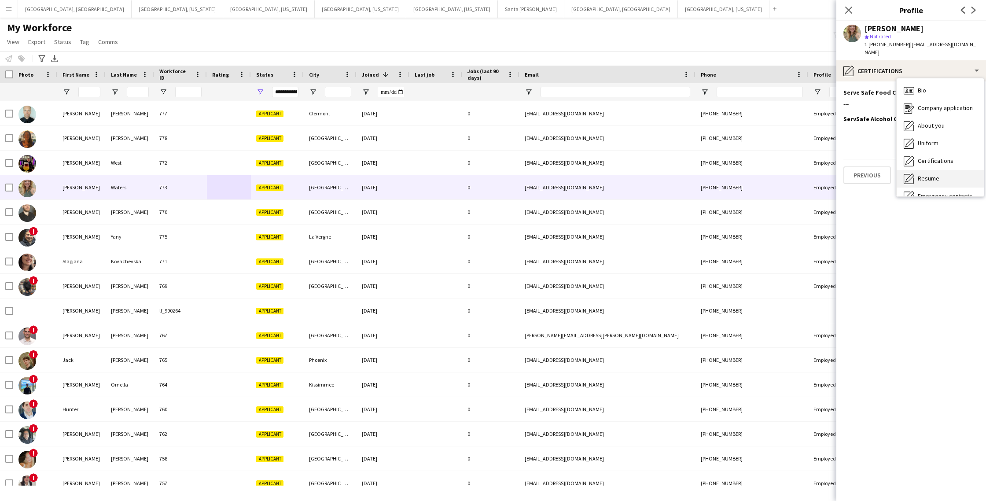
click at [925, 174] on span "Resume" at bounding box center [929, 178] width 22 height 8
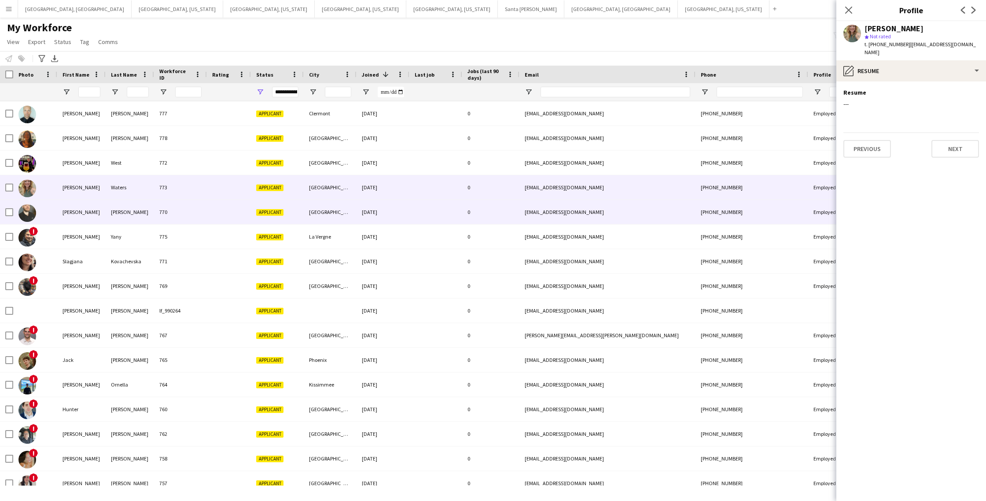
click at [129, 216] on div "[PERSON_NAME]" at bounding box center [130, 212] width 48 height 24
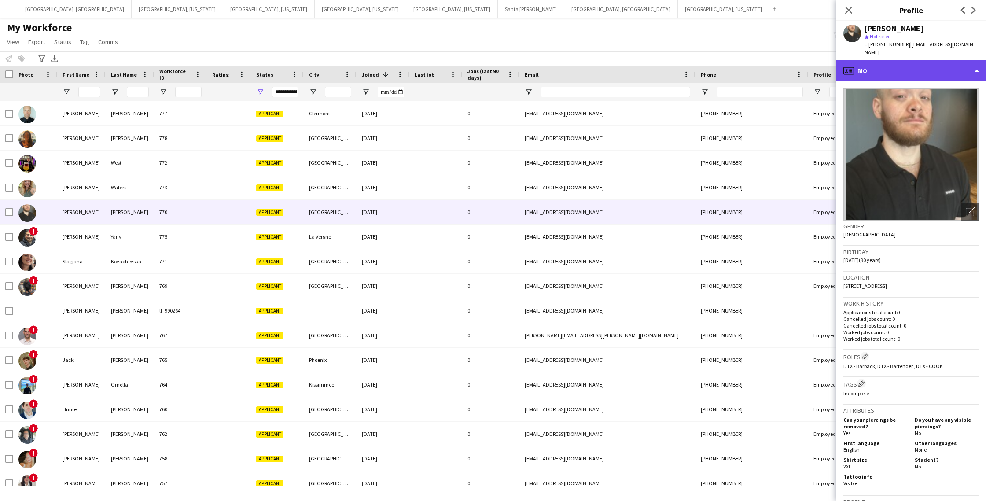
click at [932, 69] on div "profile Bio" at bounding box center [911, 70] width 150 height 21
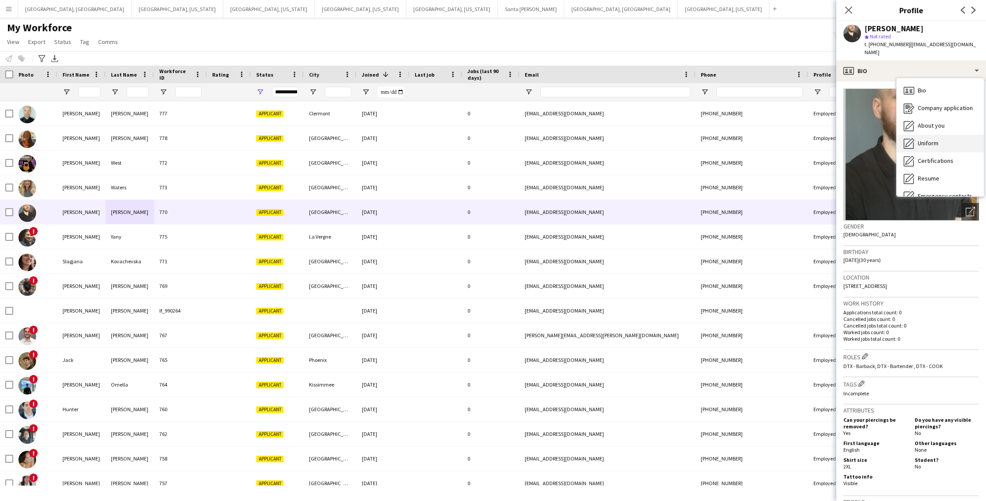
click at [934, 140] on div "Uniform Uniform" at bounding box center [939, 144] width 87 height 18
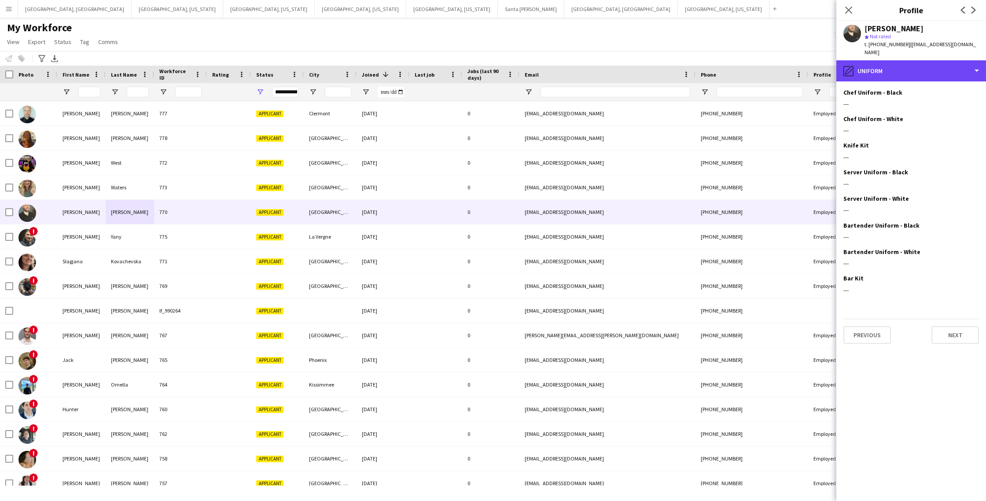
drag, startPoint x: 900, startPoint y: 63, endPoint x: 903, endPoint y: 76, distance: 13.4
click at [900, 63] on div "pencil4 Uniform" at bounding box center [911, 70] width 150 height 21
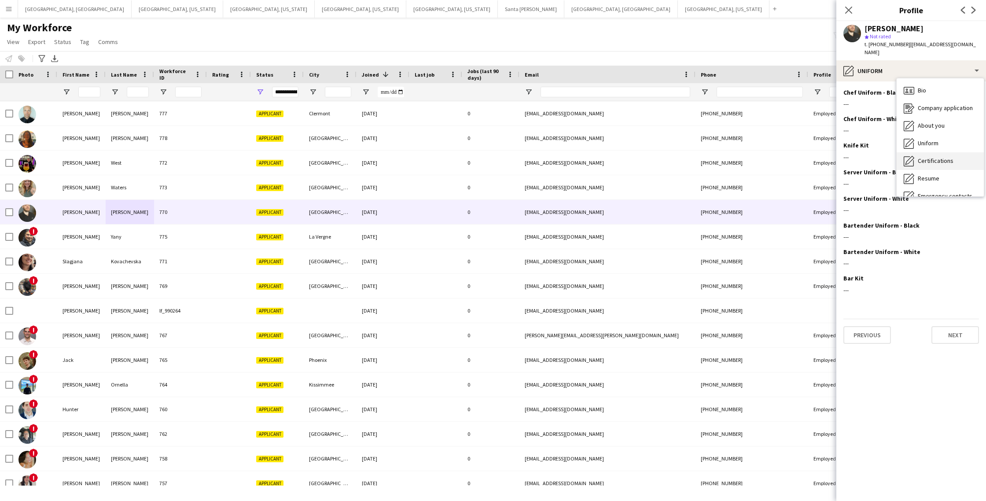
click at [925, 157] on span "Certifications" at bounding box center [936, 161] width 36 height 8
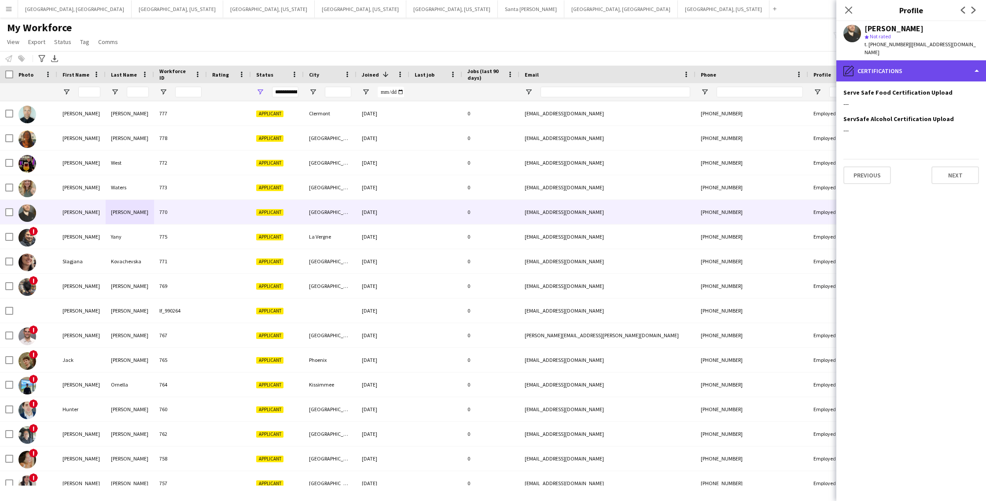
click at [884, 70] on div "pencil4 Certifications" at bounding box center [911, 70] width 150 height 21
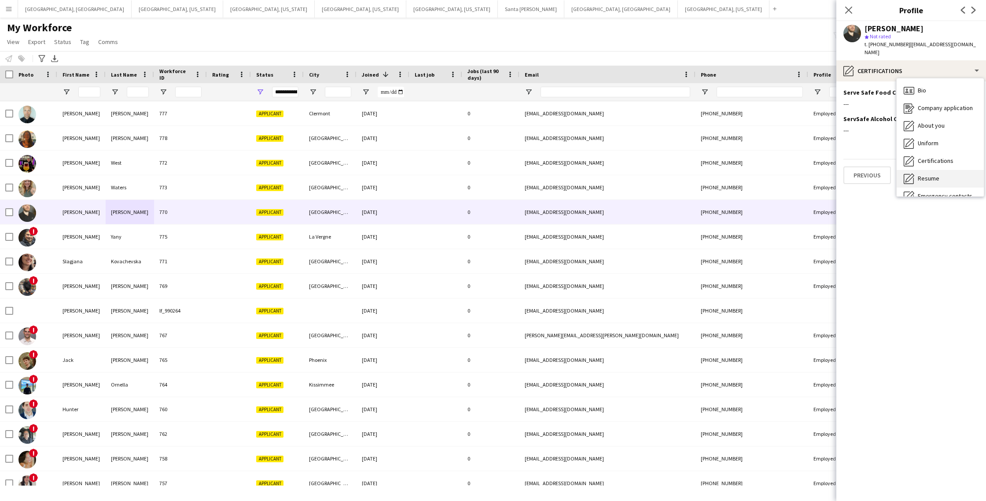
click at [932, 174] on span "Resume" at bounding box center [929, 178] width 22 height 8
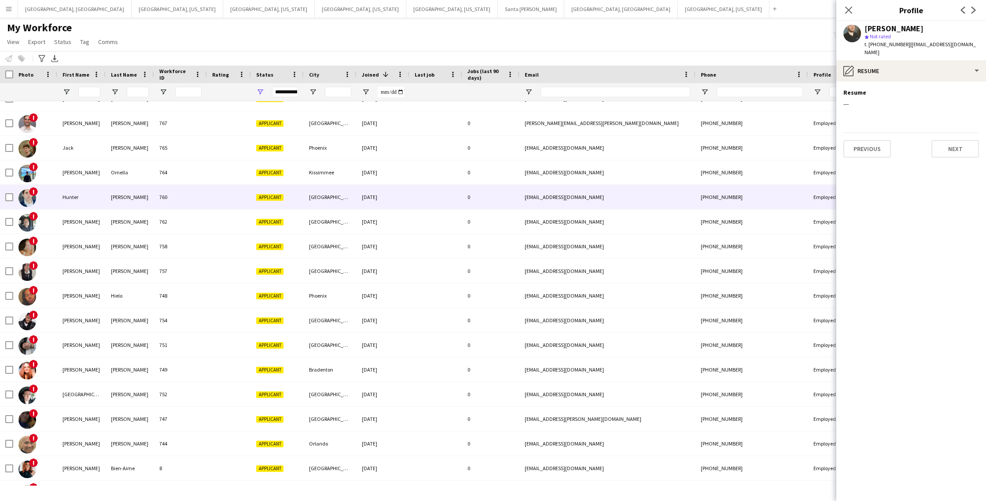
scroll to position [281, 0]
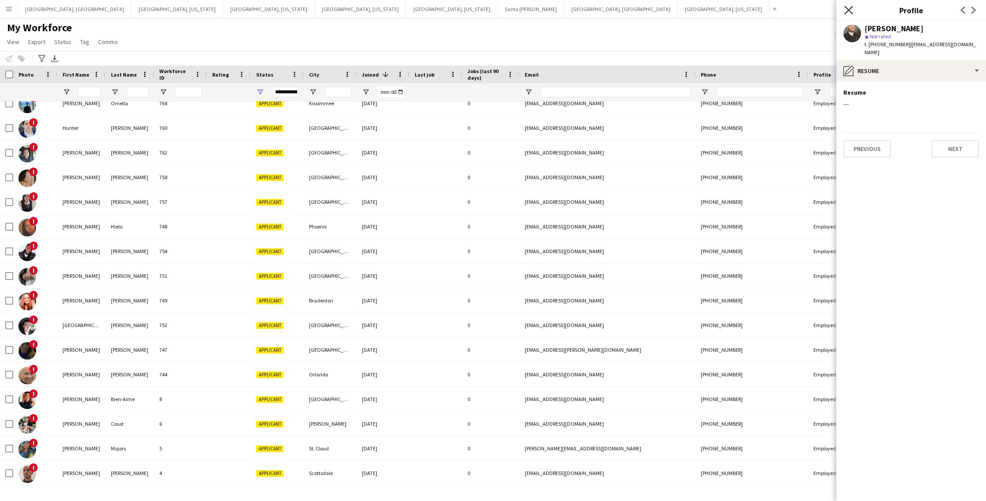
click at [847, 8] on icon "Close pop-in" at bounding box center [848, 10] width 8 height 8
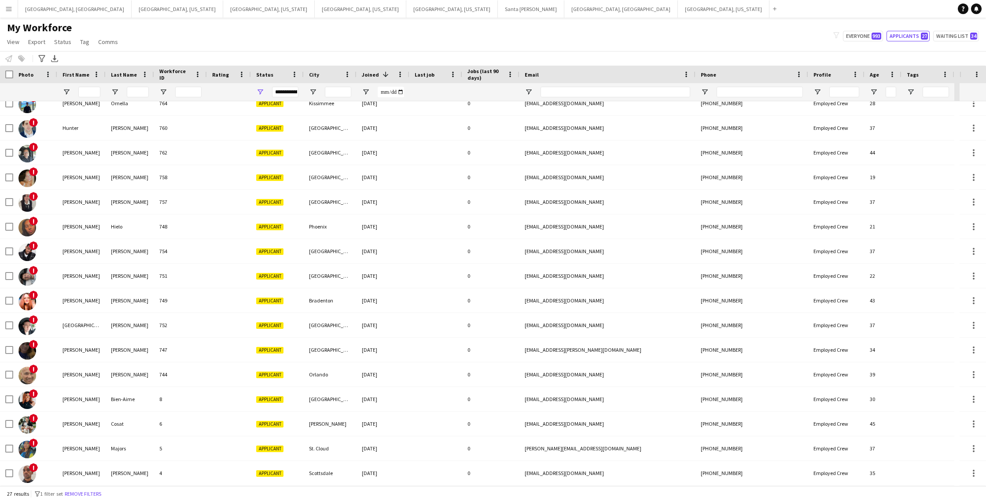
scroll to position [0, 0]
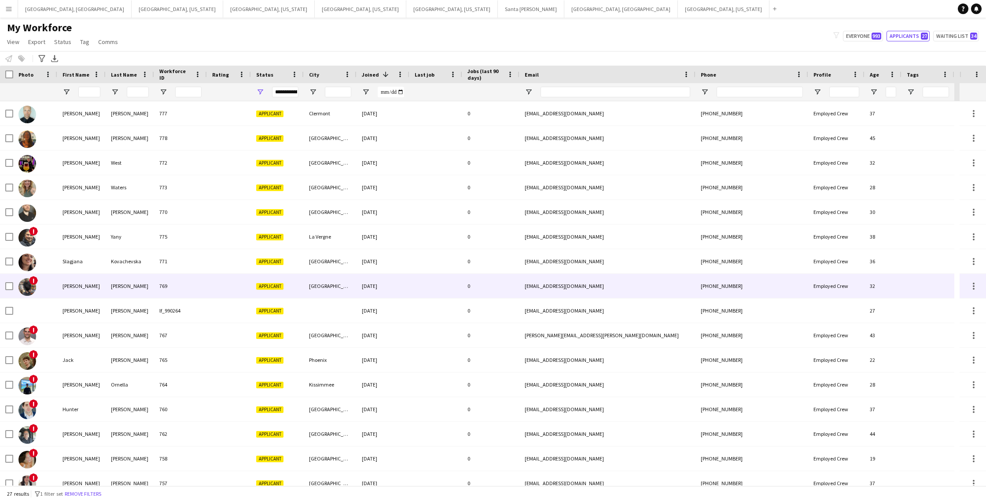
click at [224, 292] on div at bounding box center [229, 286] width 44 height 24
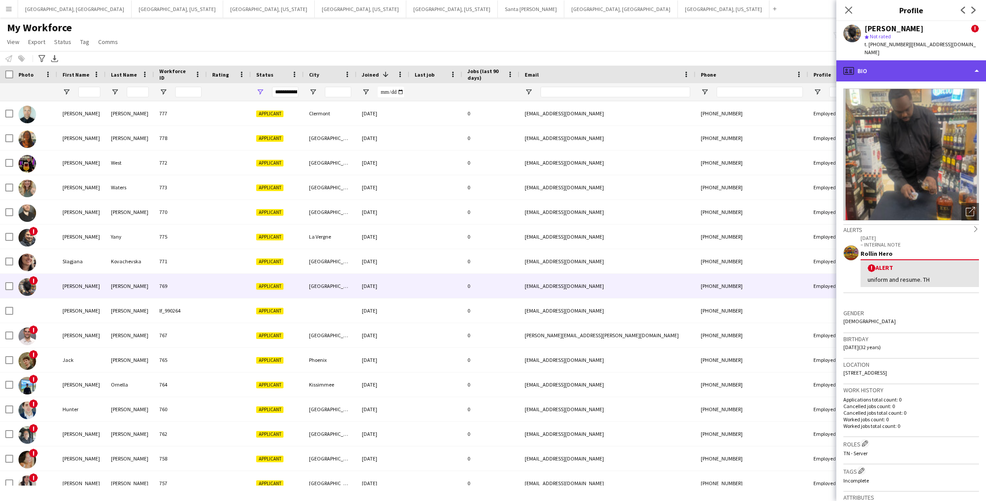
click at [892, 60] on div "profile Bio" at bounding box center [911, 70] width 150 height 21
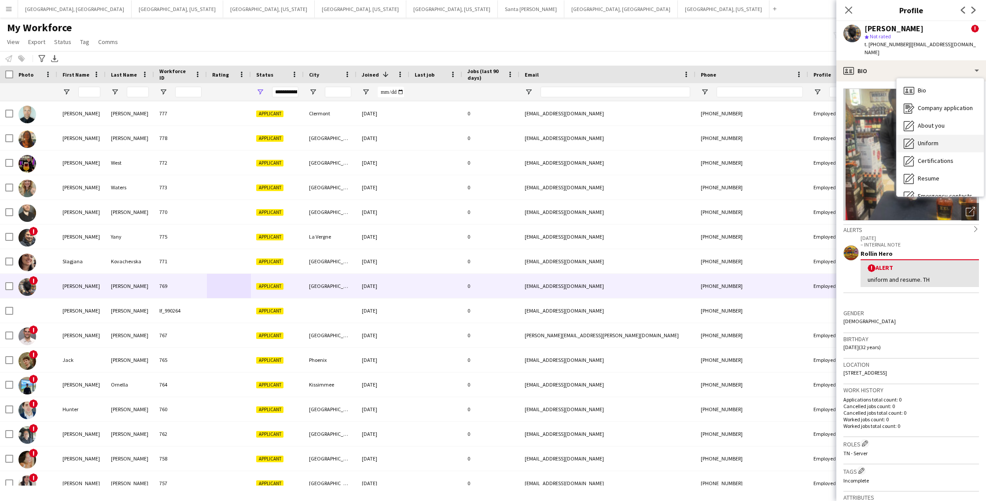
click at [931, 135] on div "Uniform Uniform" at bounding box center [939, 144] width 87 height 18
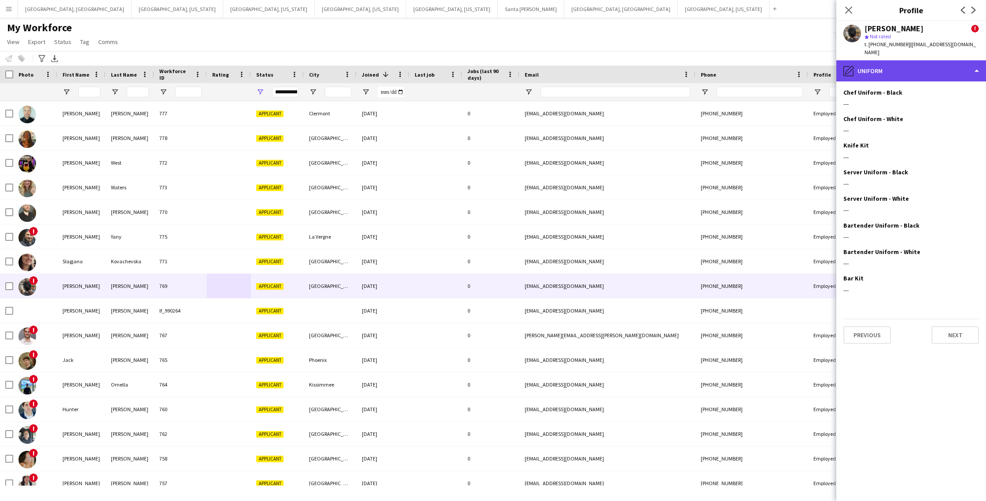
click at [903, 60] on div "pencil4 Uniform" at bounding box center [911, 70] width 150 height 21
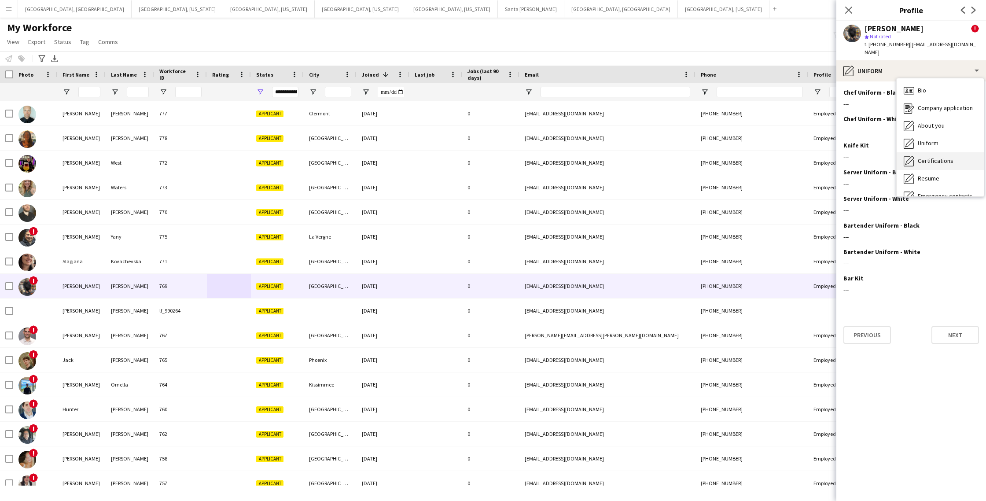
click at [926, 157] on span "Certifications" at bounding box center [936, 161] width 36 height 8
